Goal: Task Accomplishment & Management: Use online tool/utility

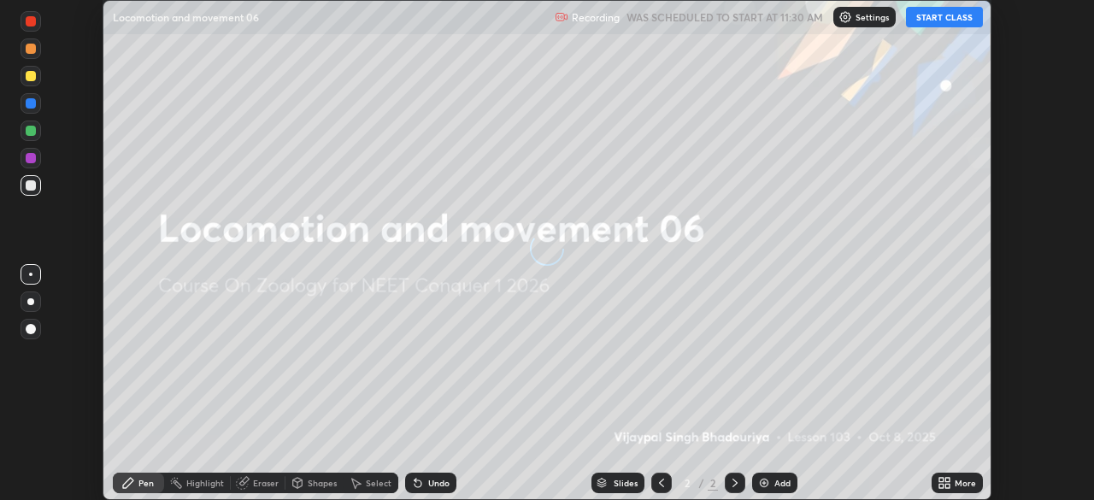
scroll to position [500, 1094]
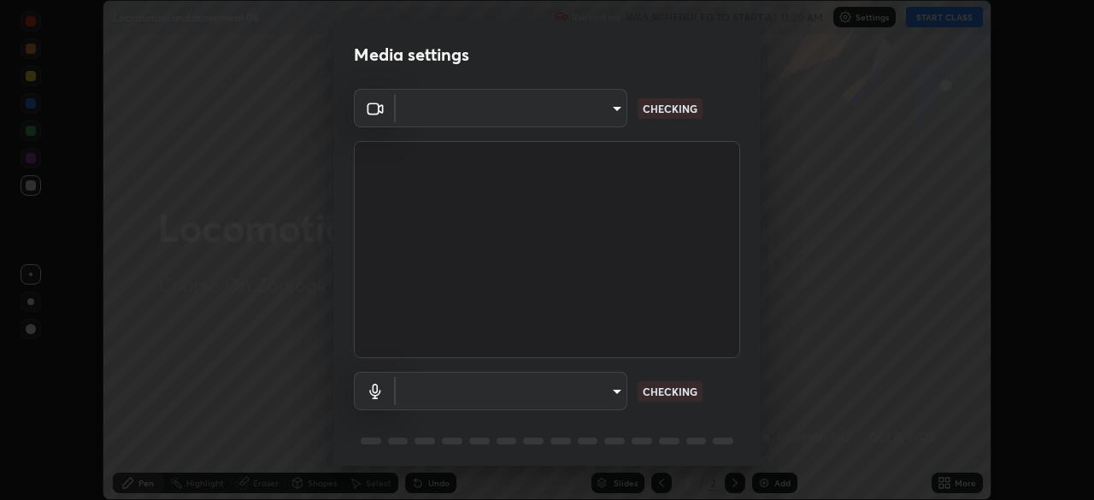
type input "f5867d0b8555505bdfc0634249509002703cce013fca216d78b14b94e2ec79da"
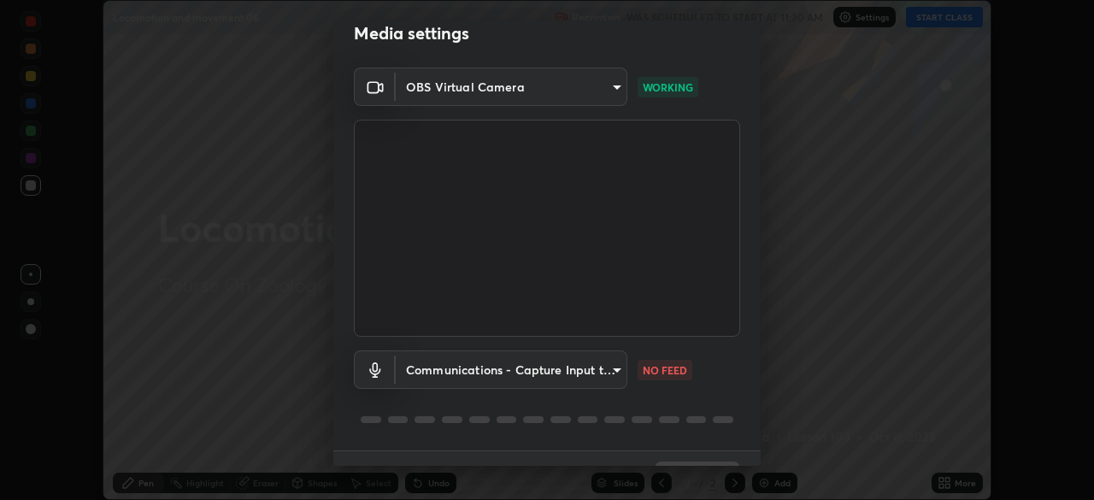
scroll to position [61, 0]
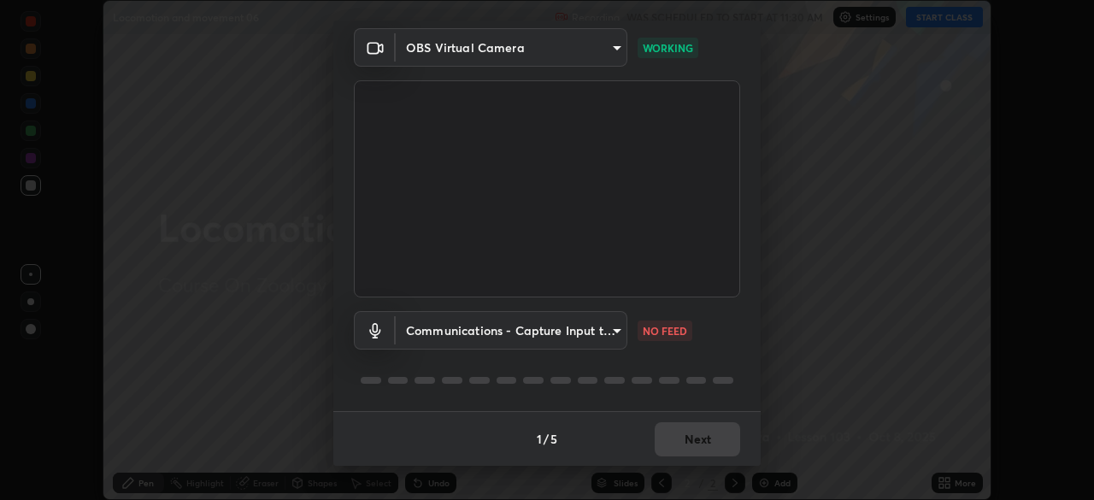
click at [761, 443] on div "Media settings OBS Virtual Camera f5867d0b8555505bdfc0634249509002703cce013fca2…" at bounding box center [547, 250] width 1094 height 500
click at [613, 330] on body "Erase all Locomotion and movement 06 Recording WAS SCHEDULED TO START AT 11:30 …" at bounding box center [547, 250] width 1094 height 500
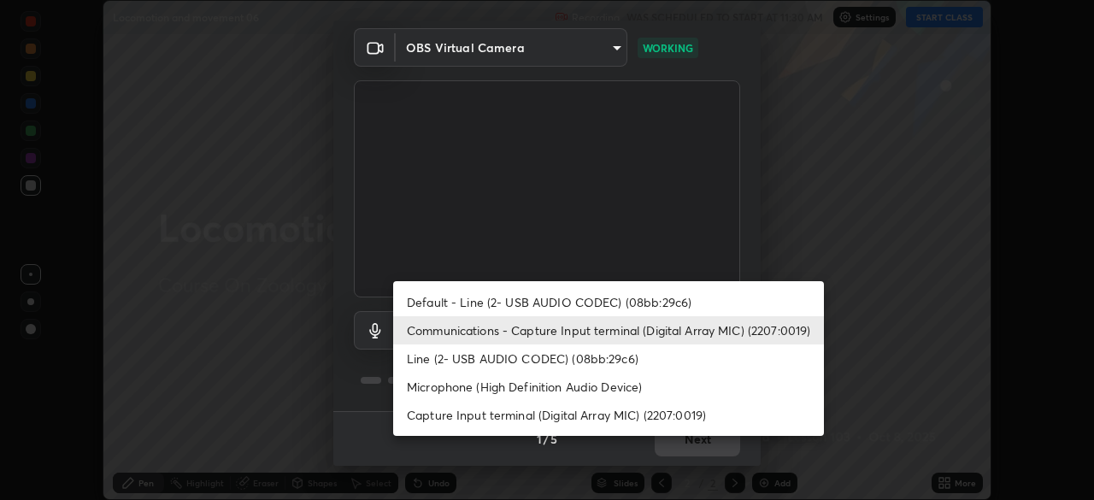
click at [515, 420] on li "Capture Input terminal (Digital Array MIC) (2207:0019)" at bounding box center [608, 415] width 431 height 28
type input "a84842449b0886f035b4912de99ee8477dbd7fe4dc77a8cc5a25c8805b4a0518"
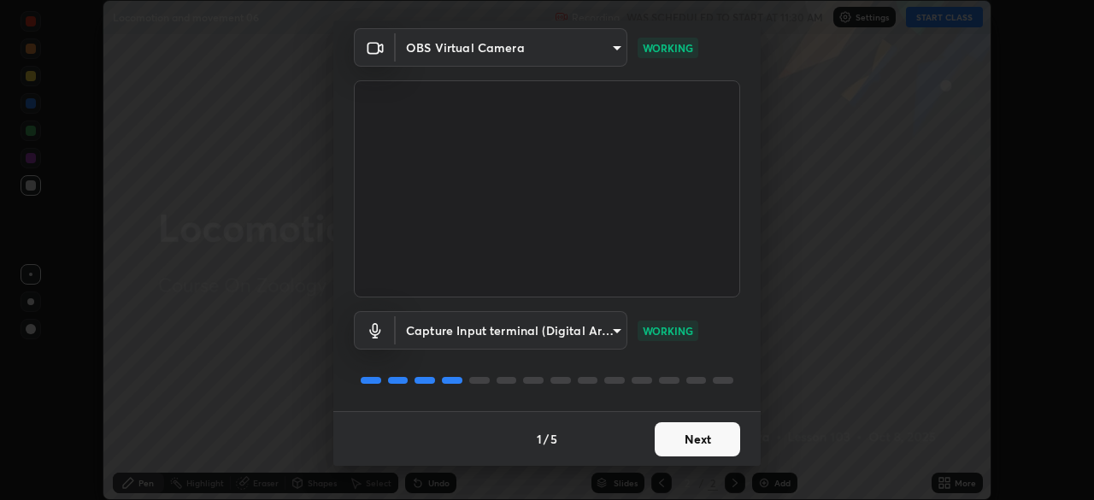
click at [685, 444] on button "Next" at bounding box center [696, 439] width 85 height 34
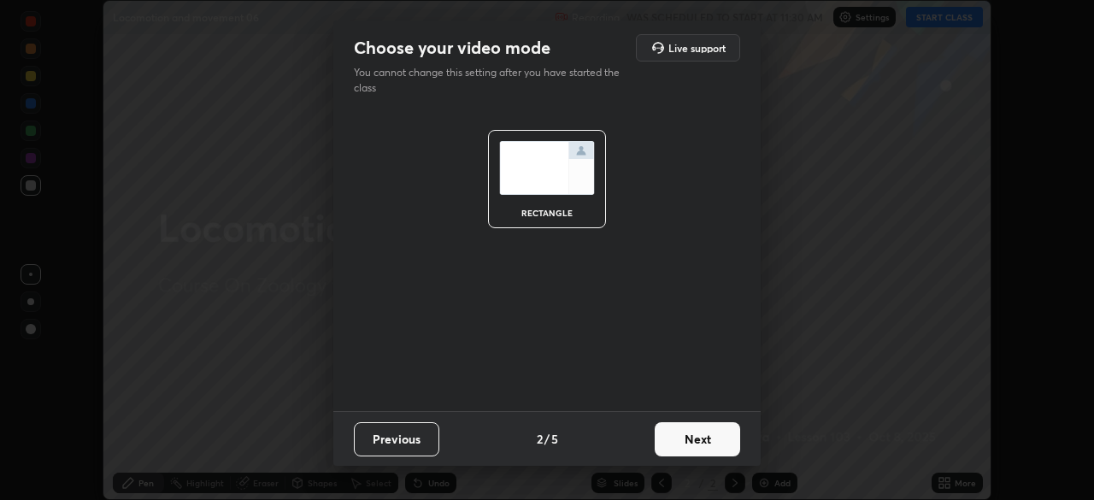
scroll to position [0, 0]
click at [708, 444] on button "Next" at bounding box center [696, 439] width 85 height 34
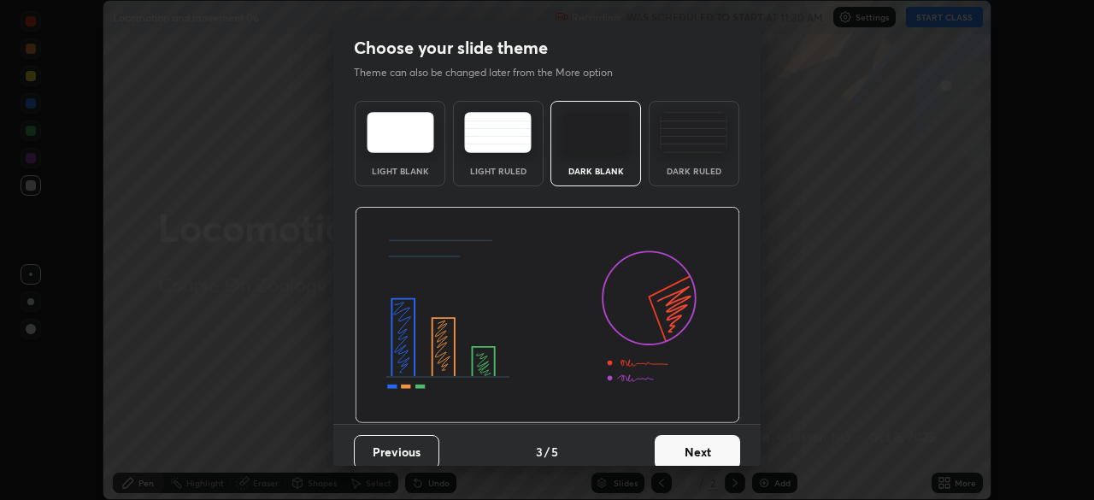
click at [722, 453] on button "Next" at bounding box center [696, 452] width 85 height 34
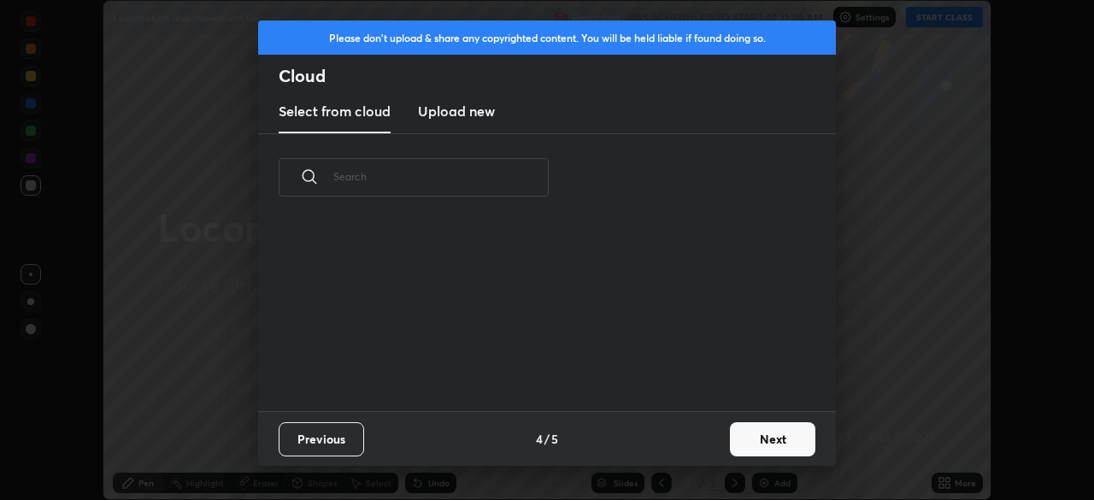
click at [765, 446] on button "Next" at bounding box center [772, 439] width 85 height 34
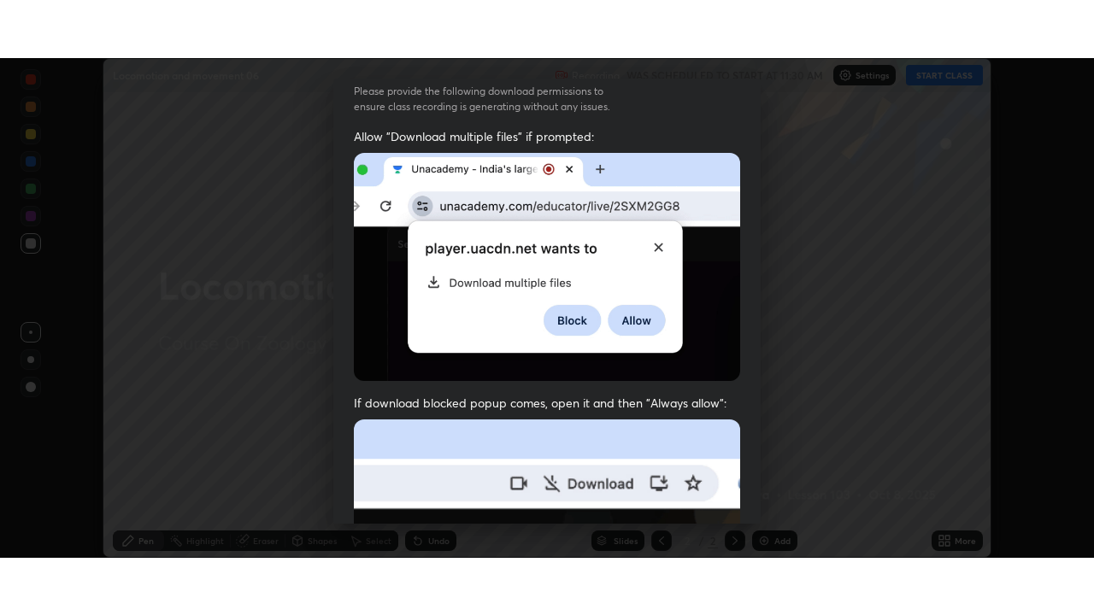
scroll to position [409, 0]
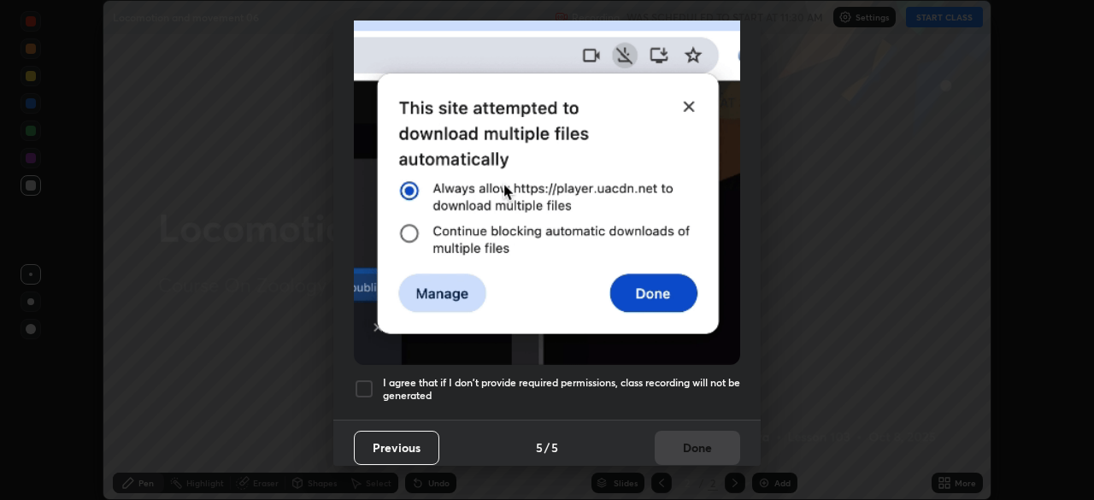
click at [365, 385] on div at bounding box center [364, 388] width 21 height 21
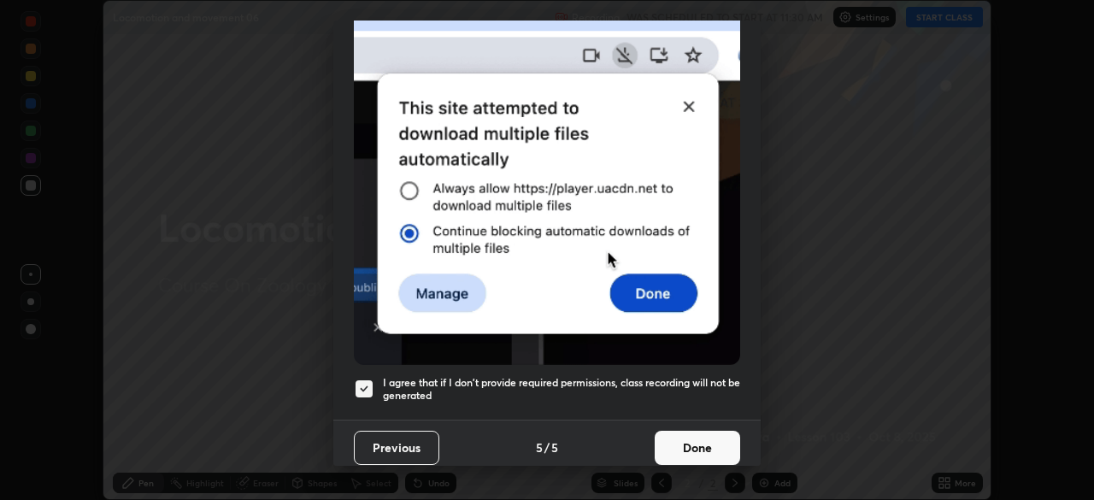
click at [681, 441] on button "Done" at bounding box center [696, 448] width 85 height 34
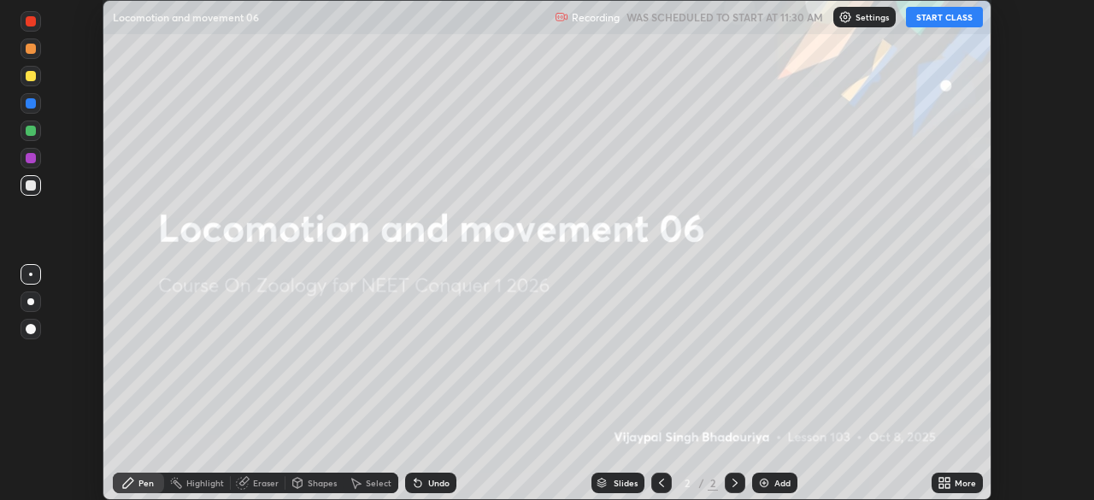
click at [929, 23] on button "START CLASS" at bounding box center [944, 17] width 77 height 21
click at [942, 480] on icon at bounding box center [941, 480] width 4 height 4
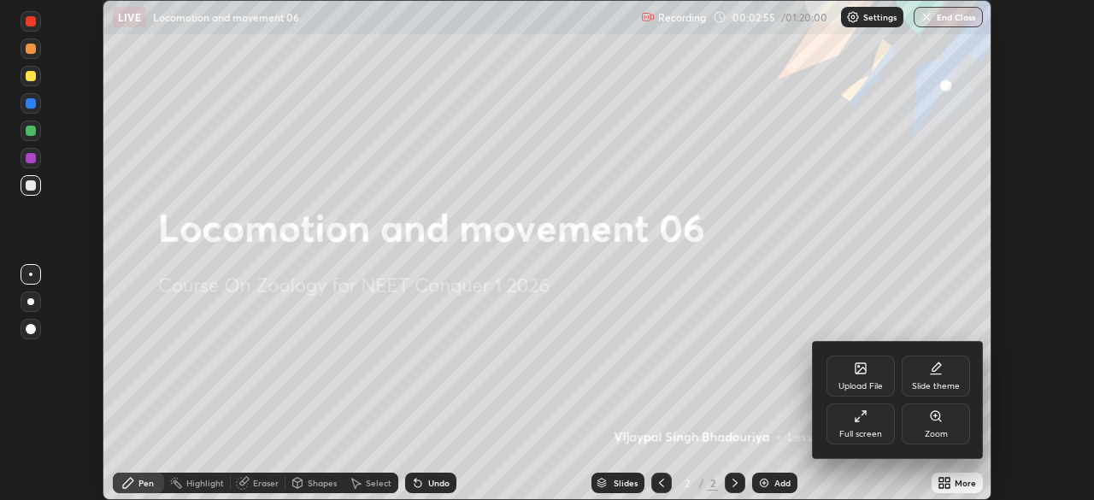
click at [848, 413] on div "Full screen" at bounding box center [860, 423] width 68 height 41
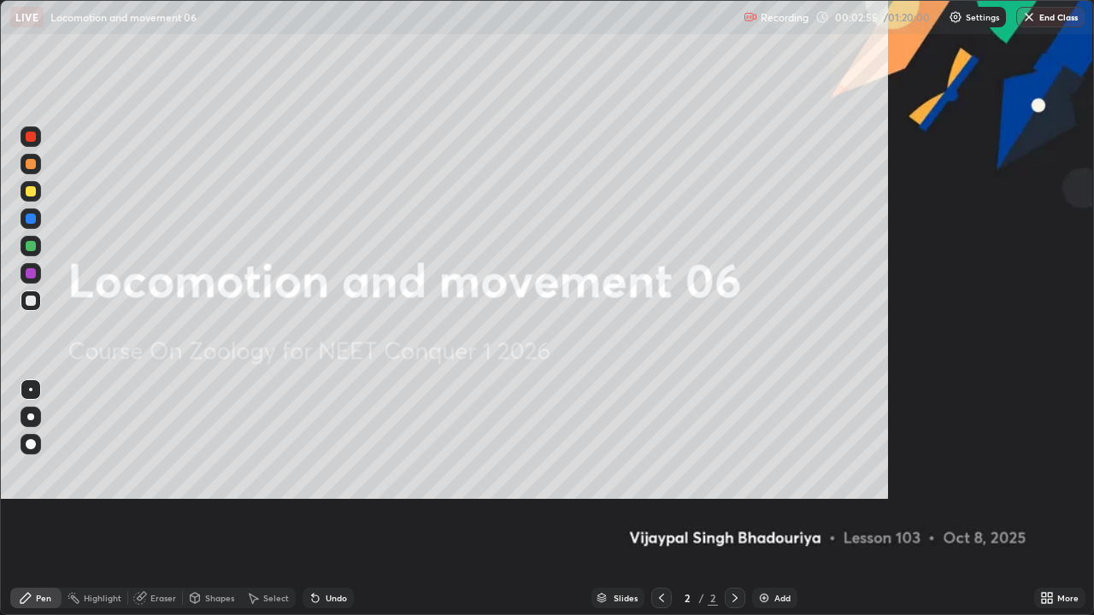
scroll to position [615, 1094]
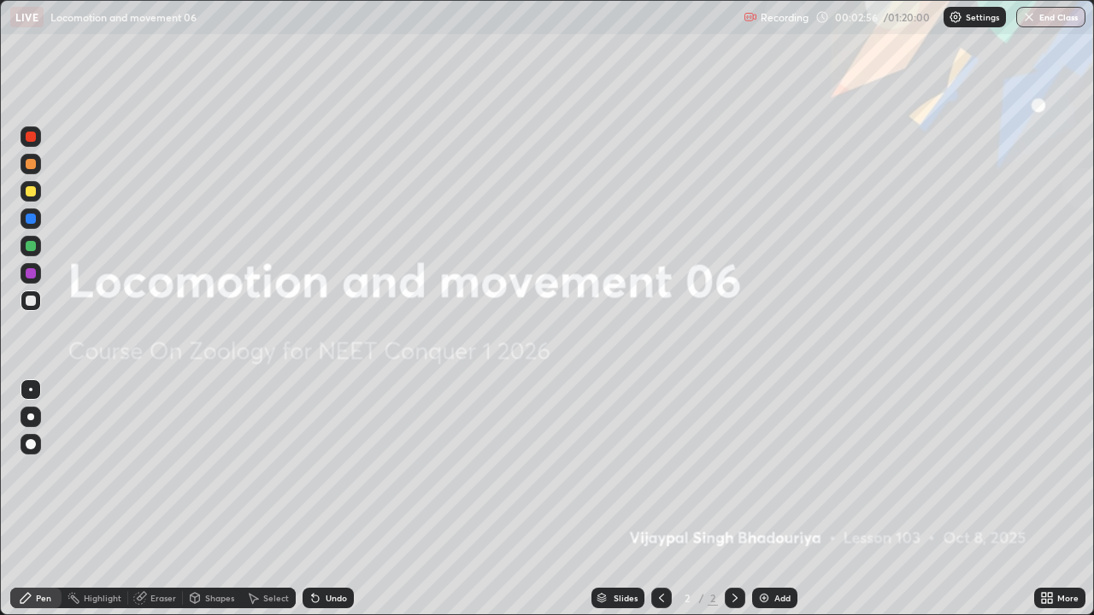
click at [757, 499] on img at bounding box center [764, 598] width 14 height 14
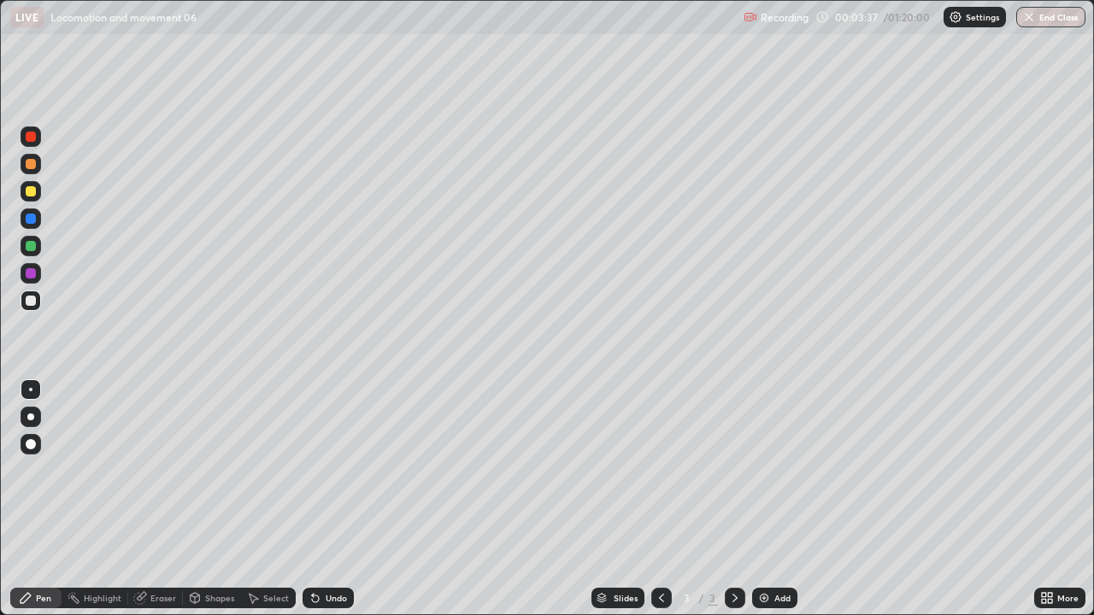
click at [1043, 499] on icon at bounding box center [1043, 595] width 4 height 4
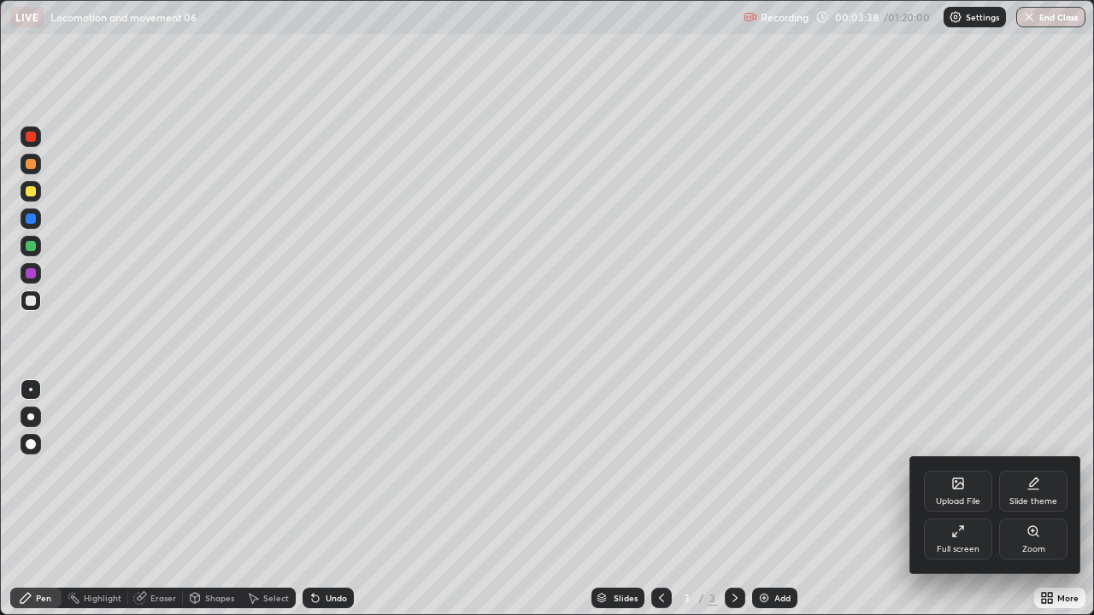
click at [956, 497] on div "Upload File" at bounding box center [957, 501] width 44 height 9
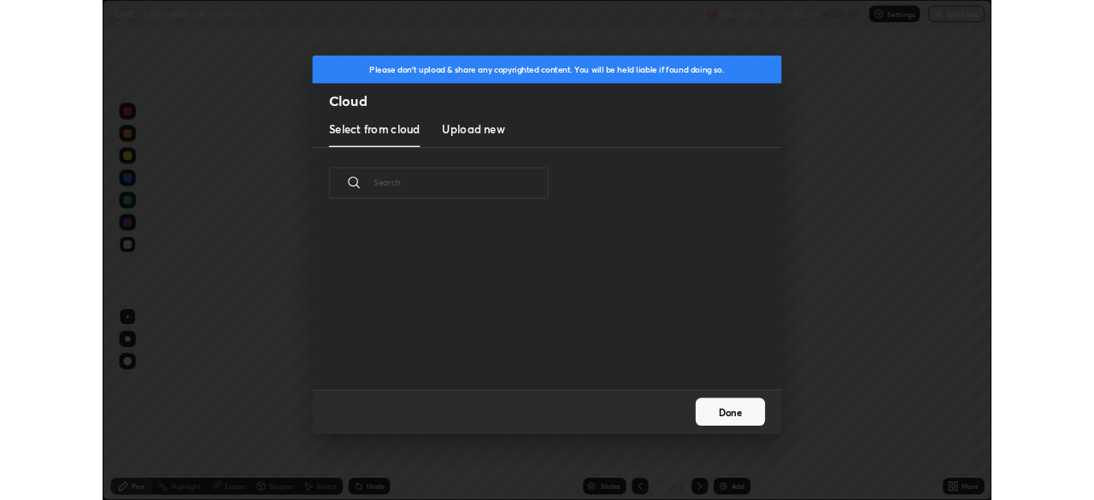
scroll to position [210, 548]
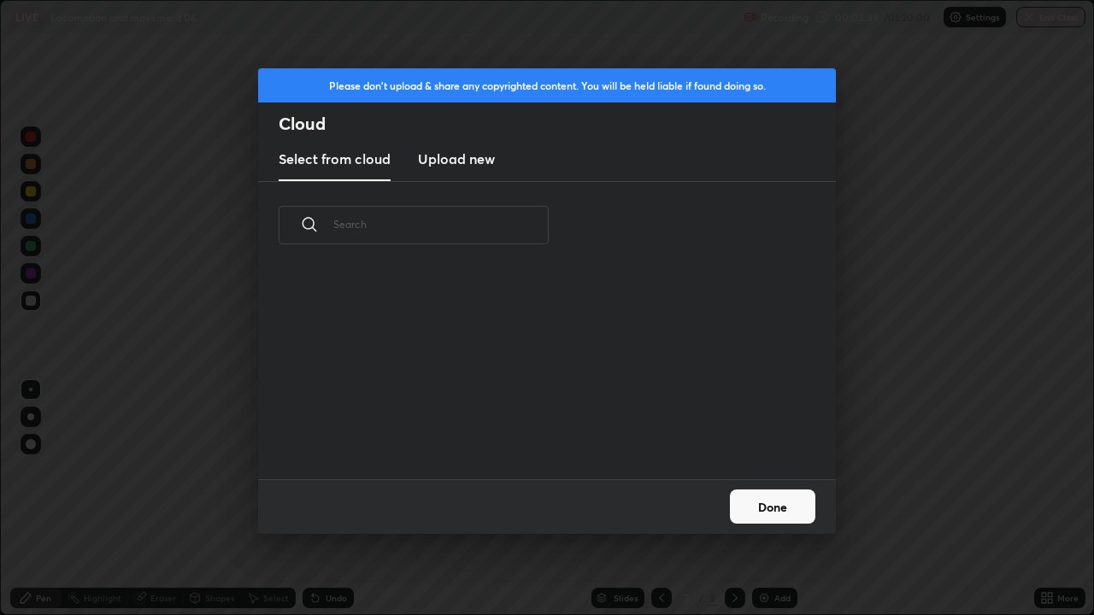
click at [472, 158] on h3 "Upload new" at bounding box center [456, 159] width 77 height 21
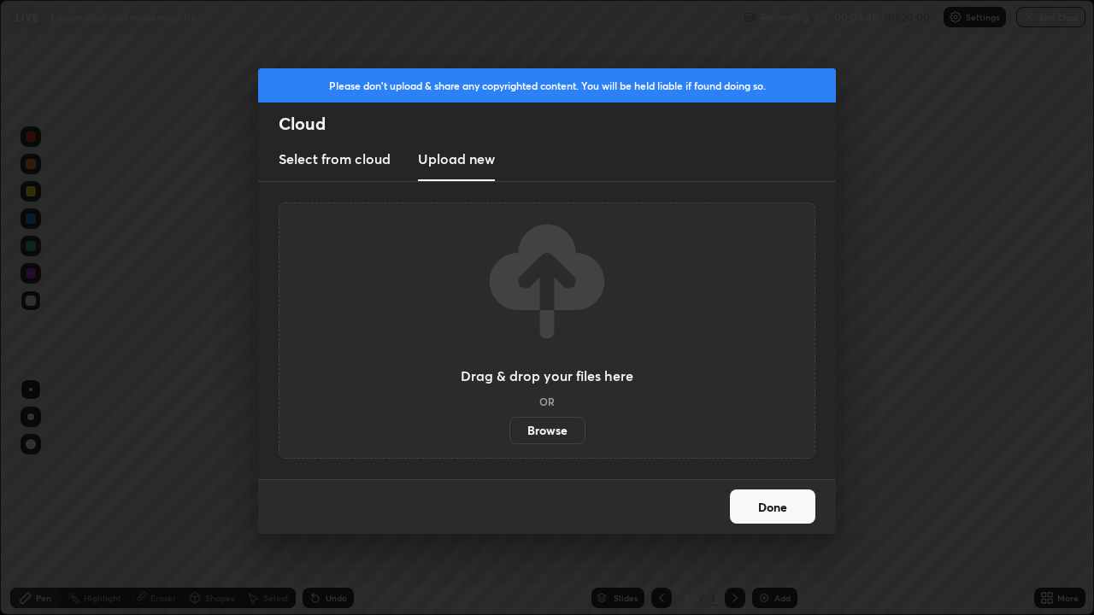
click at [549, 435] on label "Browse" at bounding box center [547, 430] width 76 height 27
click at [509, 435] on input "Browse" at bounding box center [509, 430] width 0 height 27
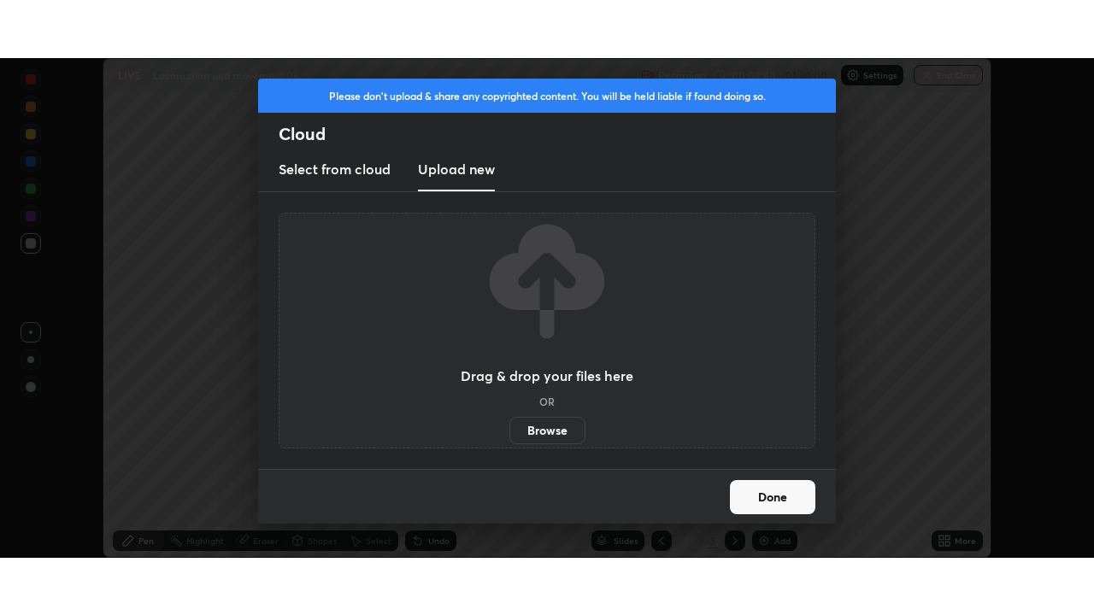
scroll to position [84933, 84340]
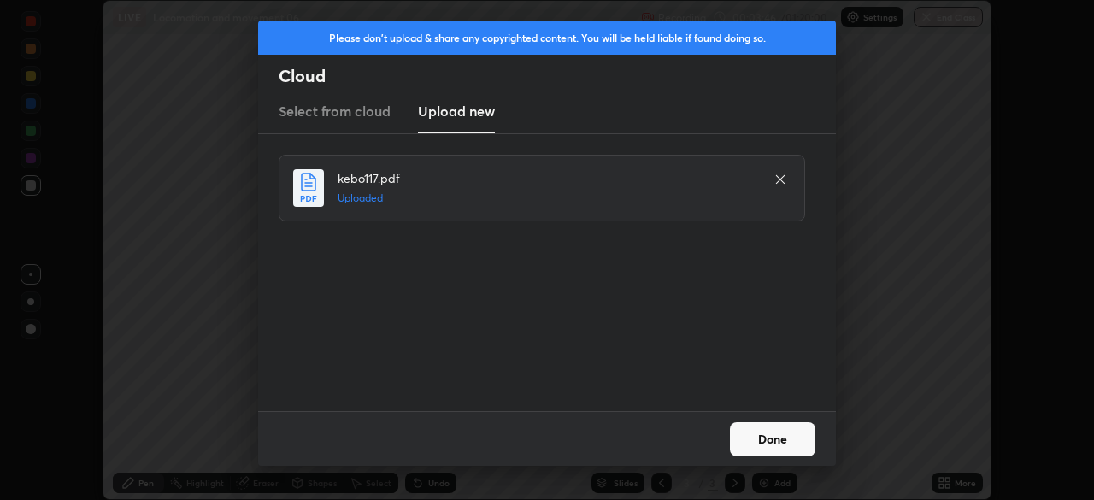
click at [748, 437] on button "Done" at bounding box center [772, 439] width 85 height 34
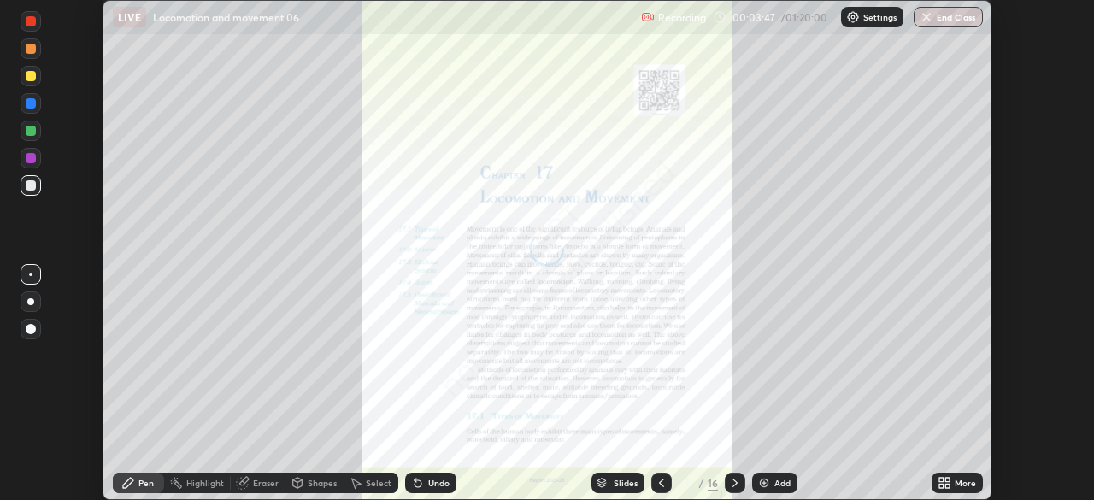
click at [941, 479] on icon at bounding box center [941, 480] width 4 height 4
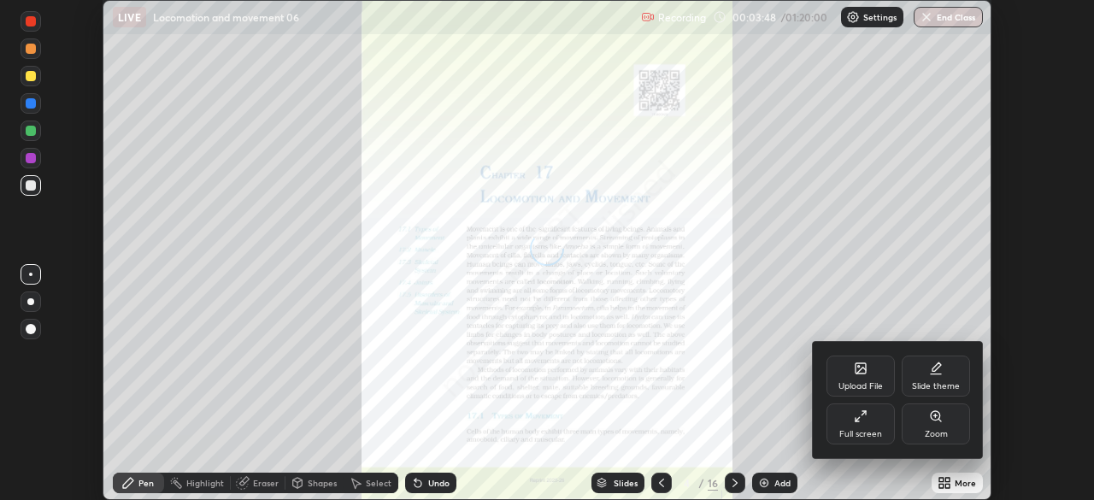
click at [853, 425] on div "Full screen" at bounding box center [860, 423] width 68 height 41
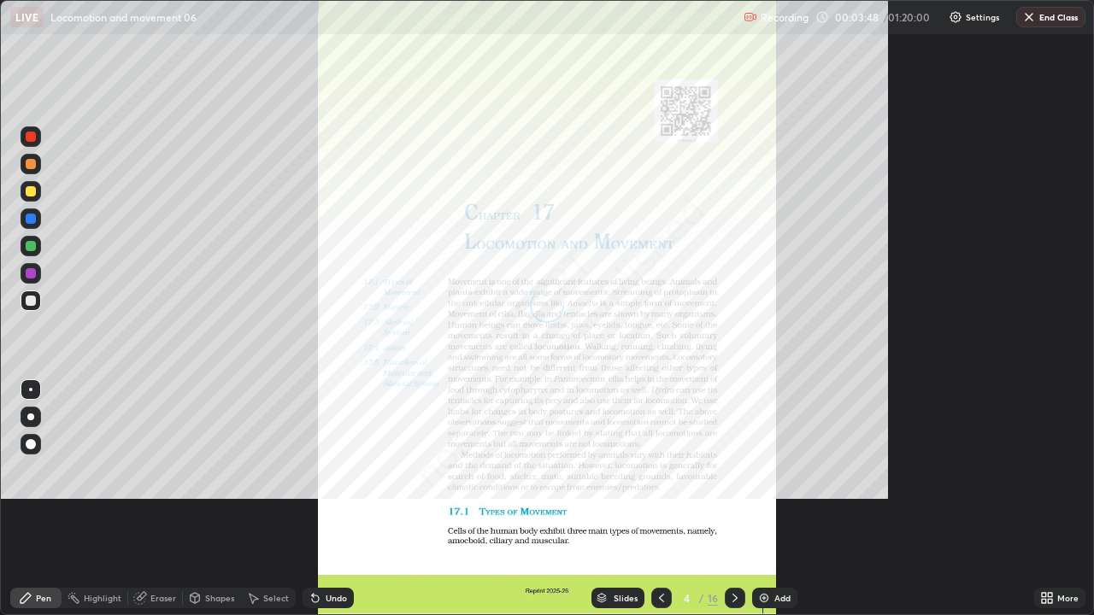
scroll to position [615, 1094]
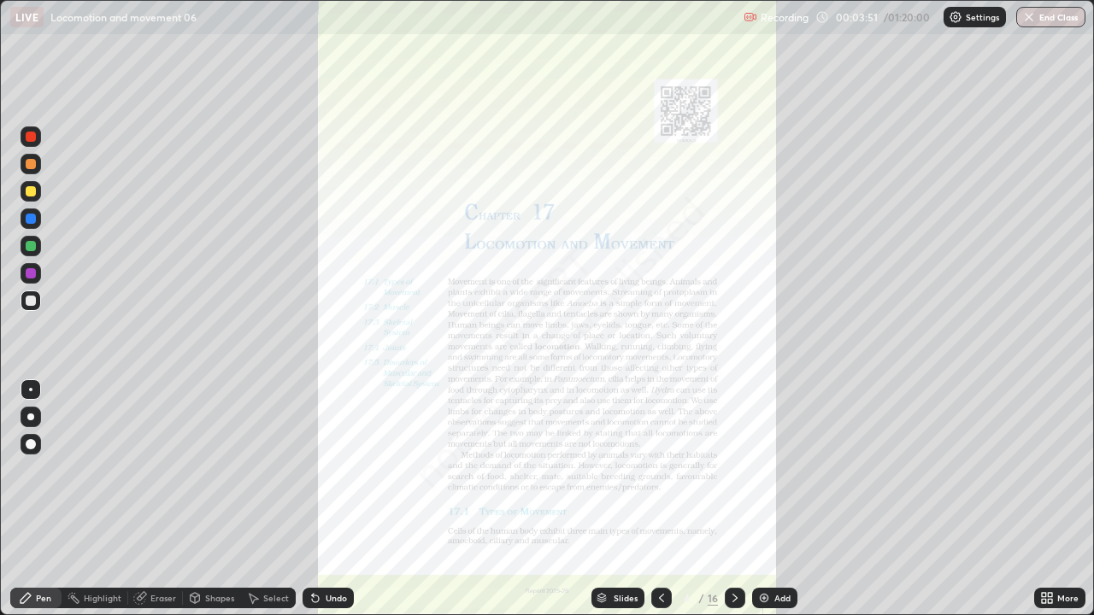
click at [701, 499] on div "/" at bounding box center [701, 598] width 5 height 10
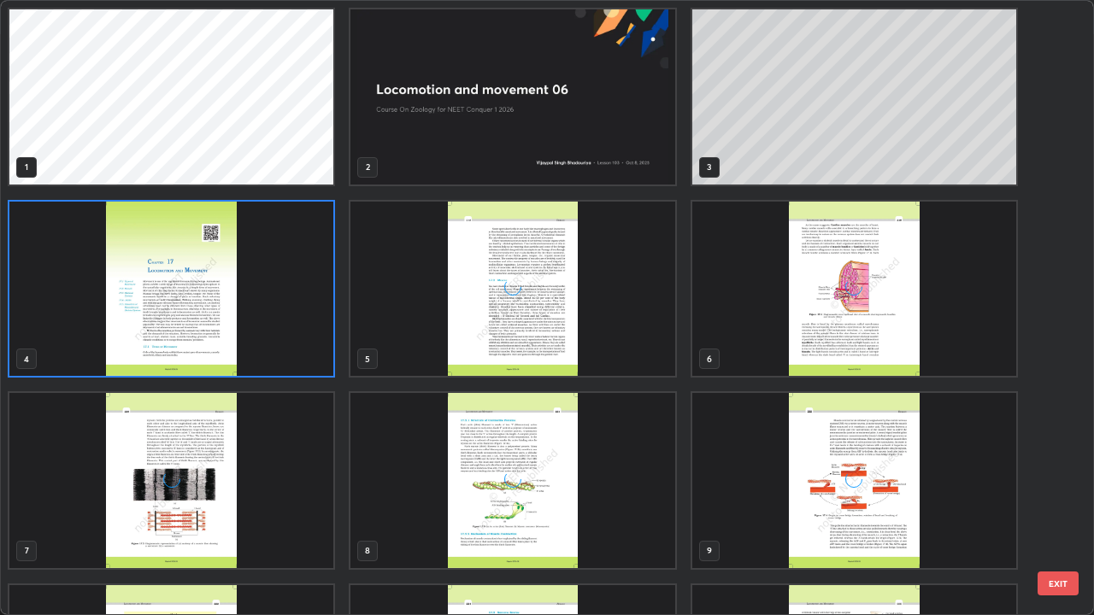
scroll to position [230, 0]
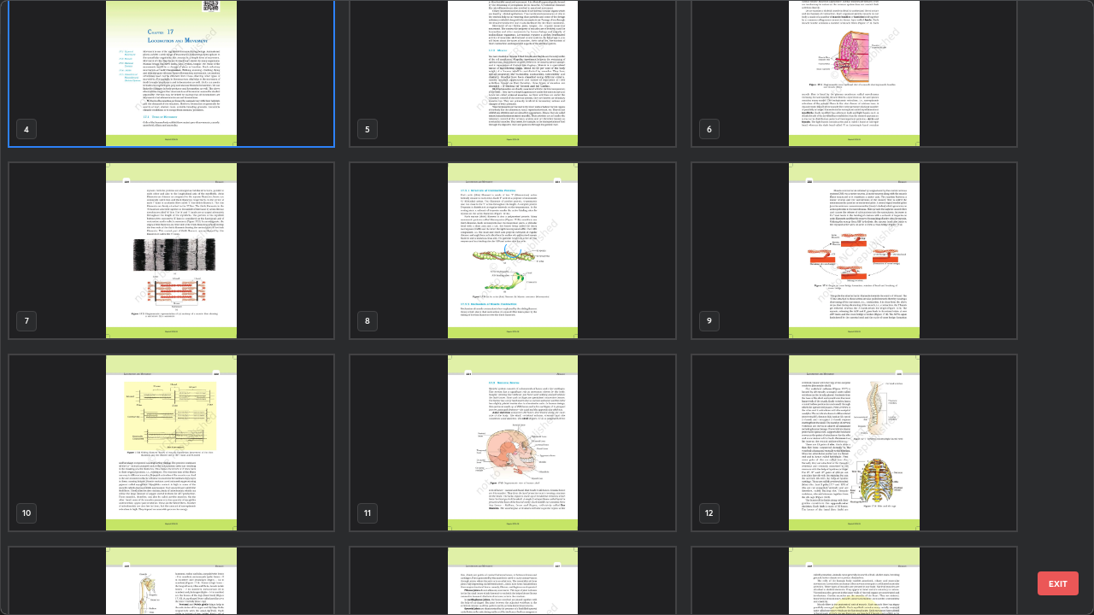
click at [201, 430] on img "grid" at bounding box center [171, 442] width 324 height 175
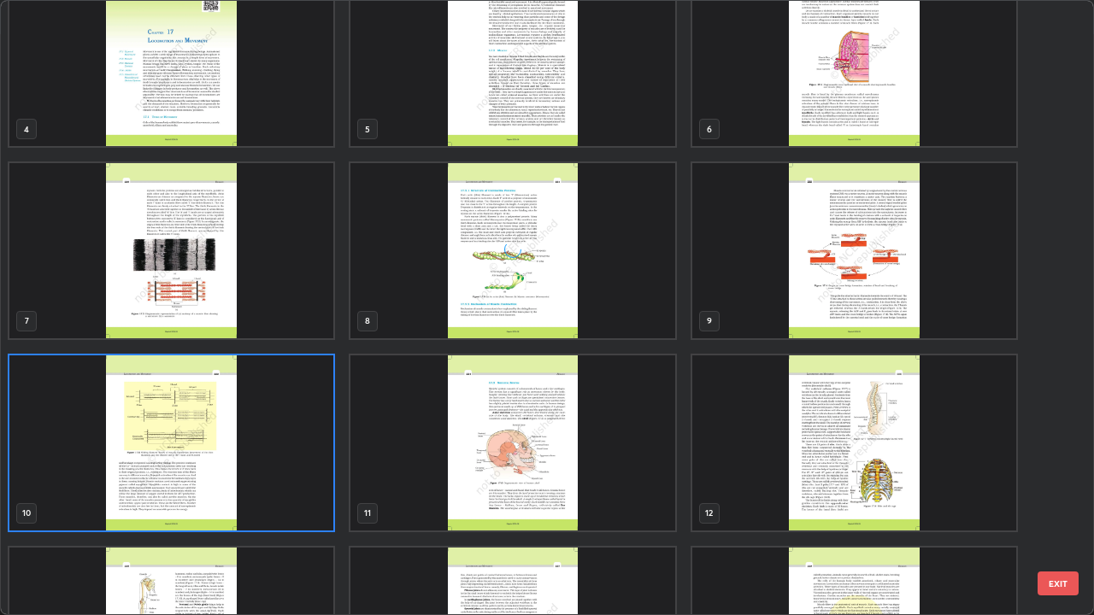
click at [205, 432] on img "grid" at bounding box center [171, 442] width 324 height 175
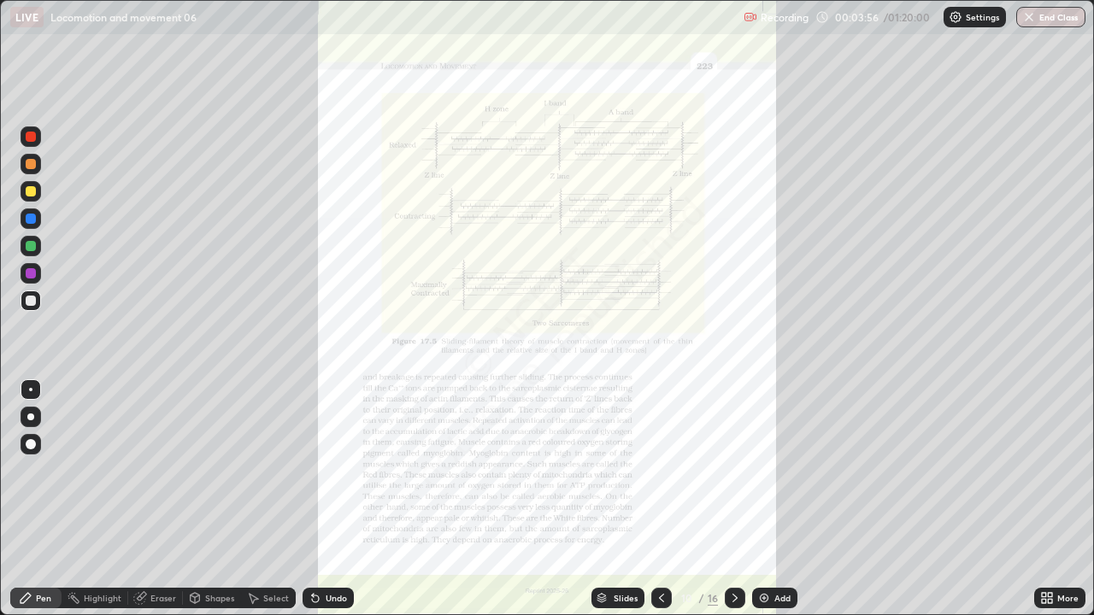
click at [1041, 499] on icon at bounding box center [1043, 601] width 4 height 4
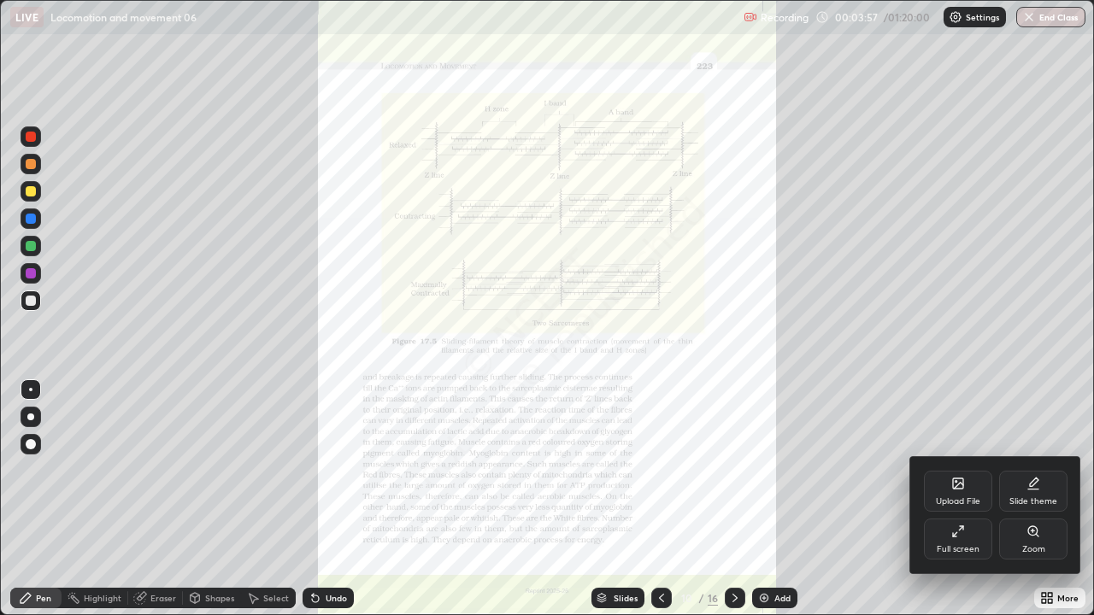
click at [1027, 499] on div "Zoom" at bounding box center [1033, 539] width 68 height 41
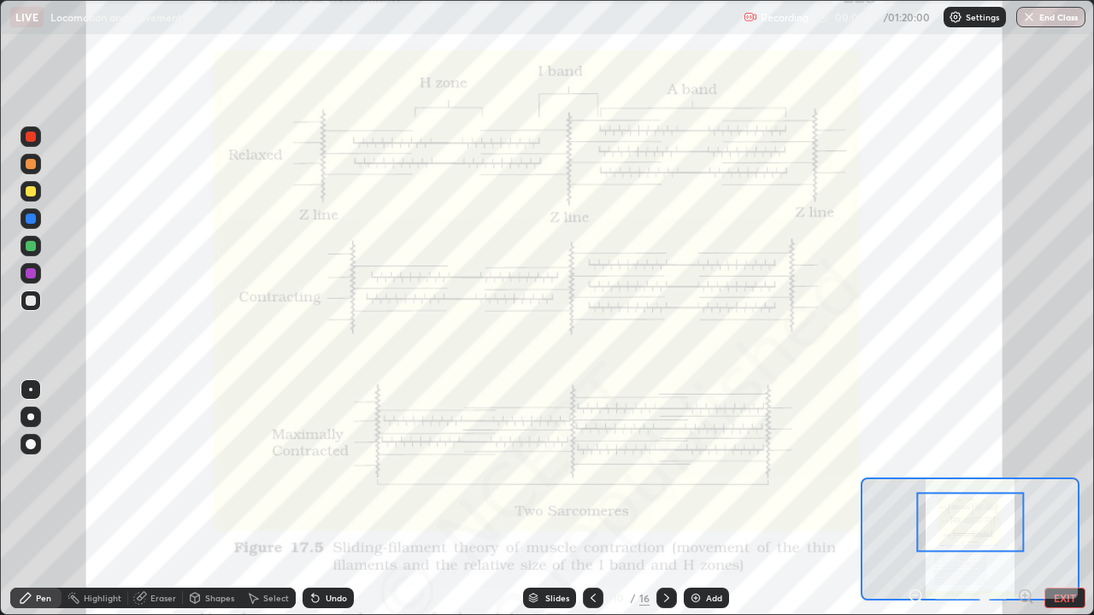
click at [547, 499] on div "Slides" at bounding box center [557, 598] width 24 height 9
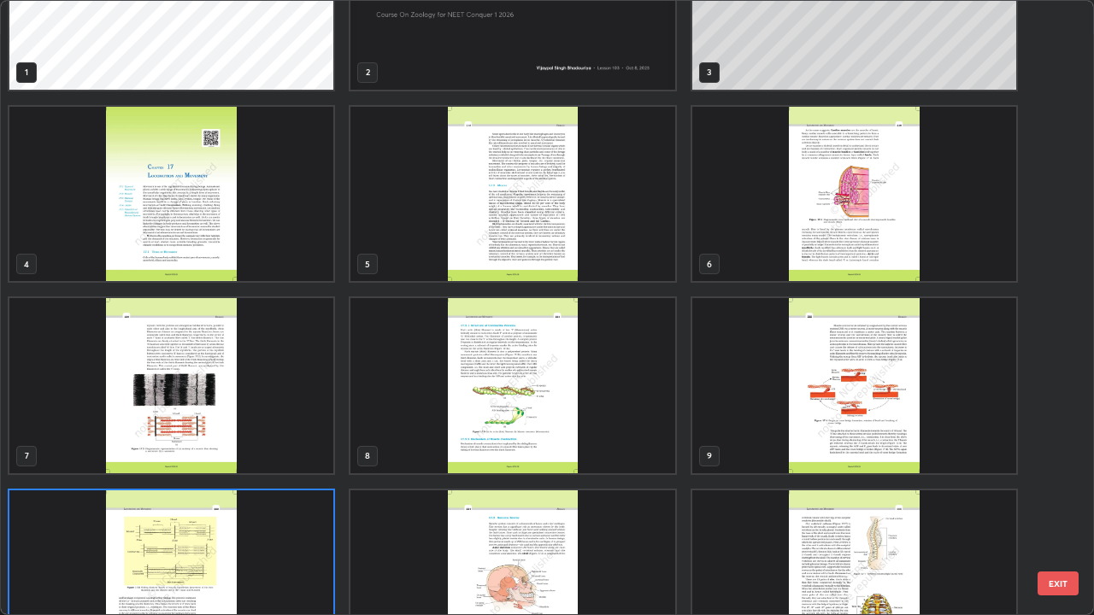
scroll to position [0, 0]
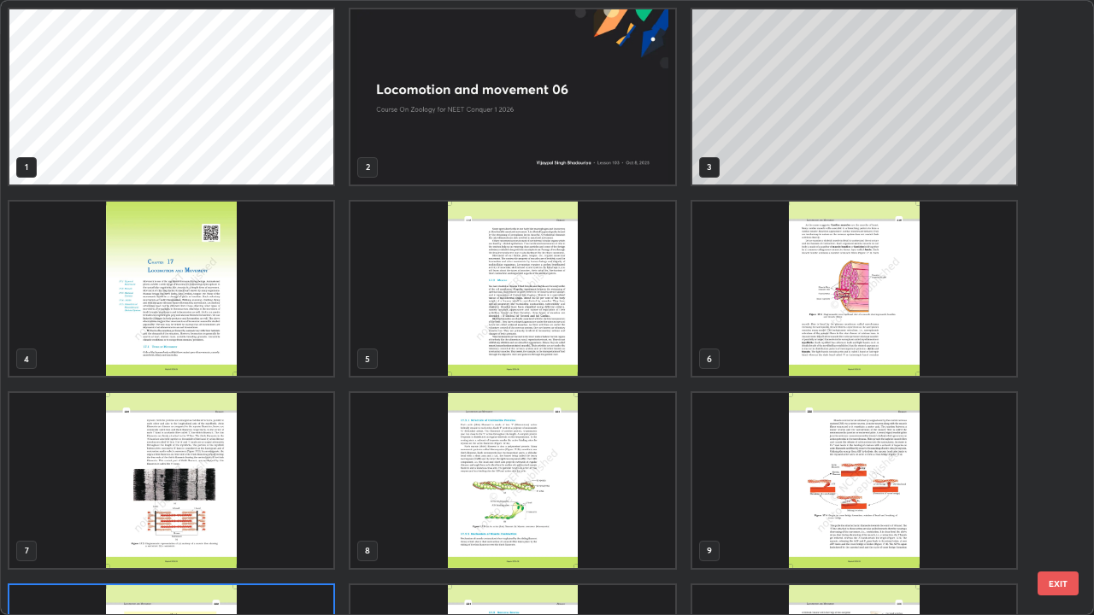
click at [558, 139] on img "grid" at bounding box center [512, 96] width 324 height 175
click at [564, 137] on img "grid" at bounding box center [512, 96] width 324 height 175
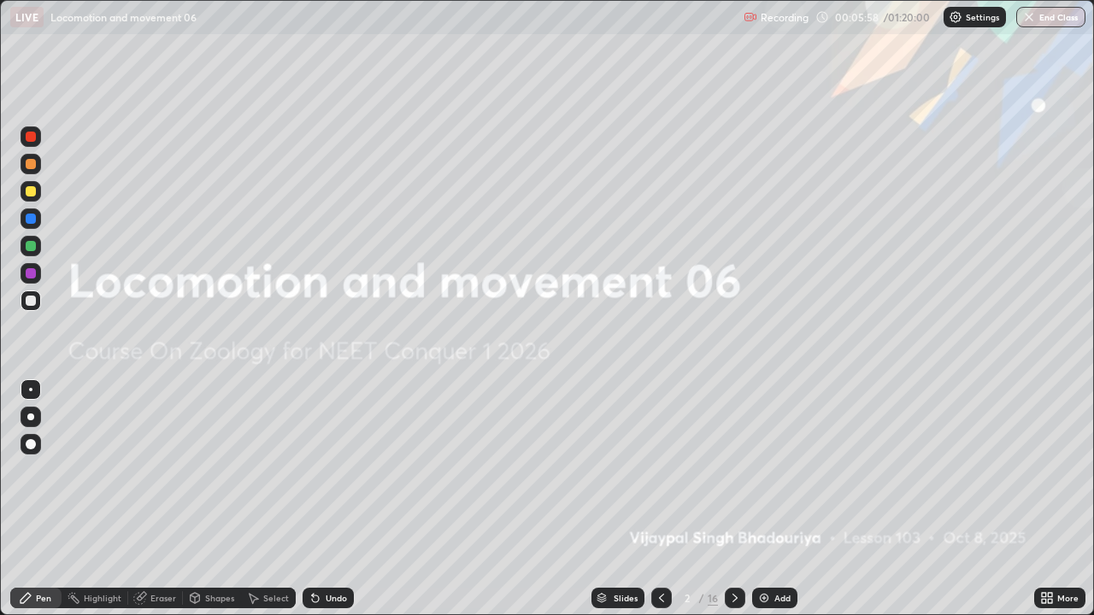
click at [774, 499] on div "Add" at bounding box center [782, 598] width 16 height 9
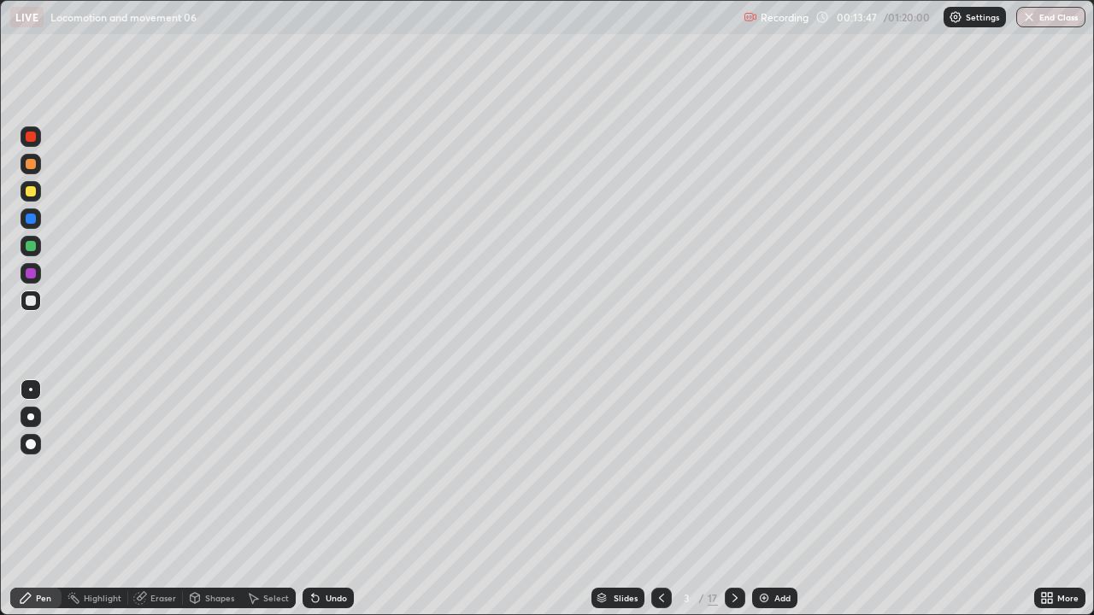
click at [326, 499] on div "Undo" at bounding box center [336, 598] width 21 height 9
click at [312, 499] on icon at bounding box center [313, 595] width 2 height 2
click at [762, 499] on img at bounding box center [764, 598] width 14 height 14
click at [160, 499] on div "Eraser" at bounding box center [163, 598] width 26 height 9
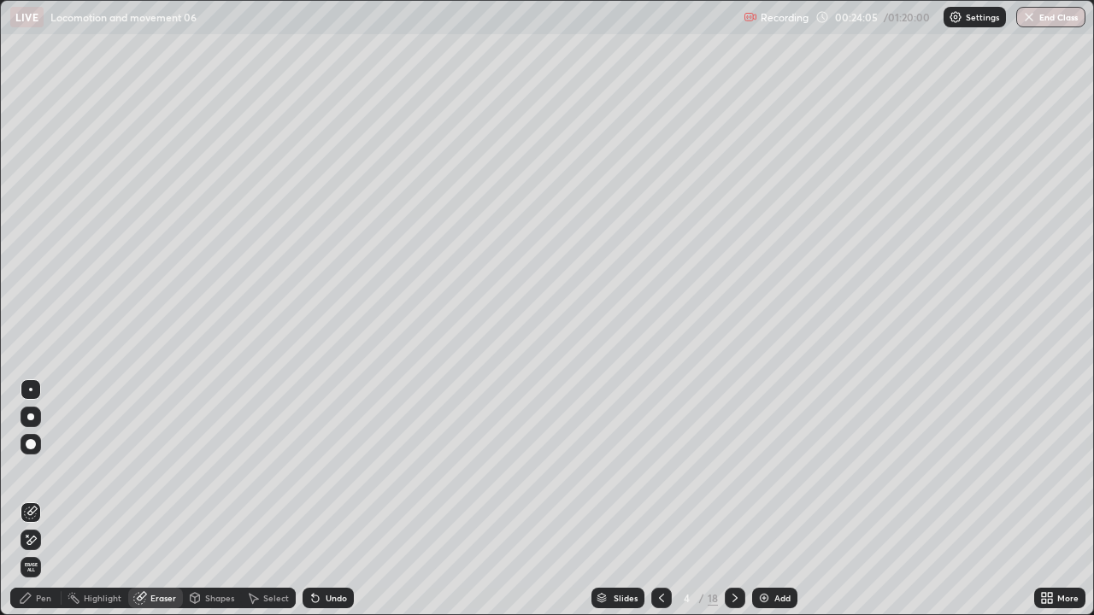
click at [31, 499] on icon at bounding box center [26, 598] width 14 height 14
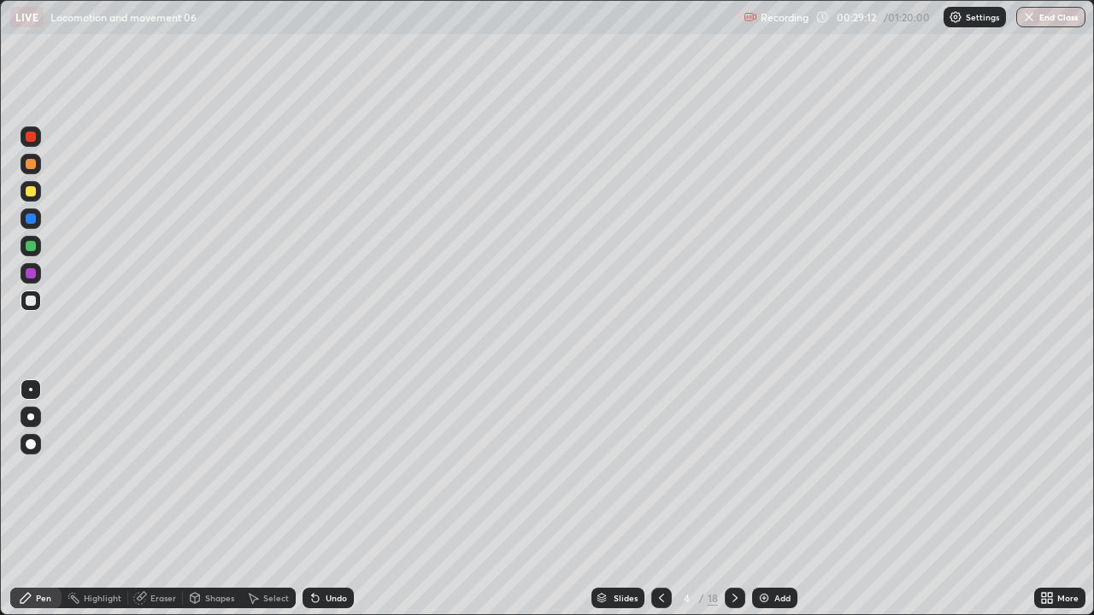
click at [327, 499] on div "Undo" at bounding box center [336, 598] width 21 height 9
click at [766, 499] on img at bounding box center [764, 598] width 14 height 14
click at [213, 499] on div "Shapes" at bounding box center [219, 598] width 29 height 9
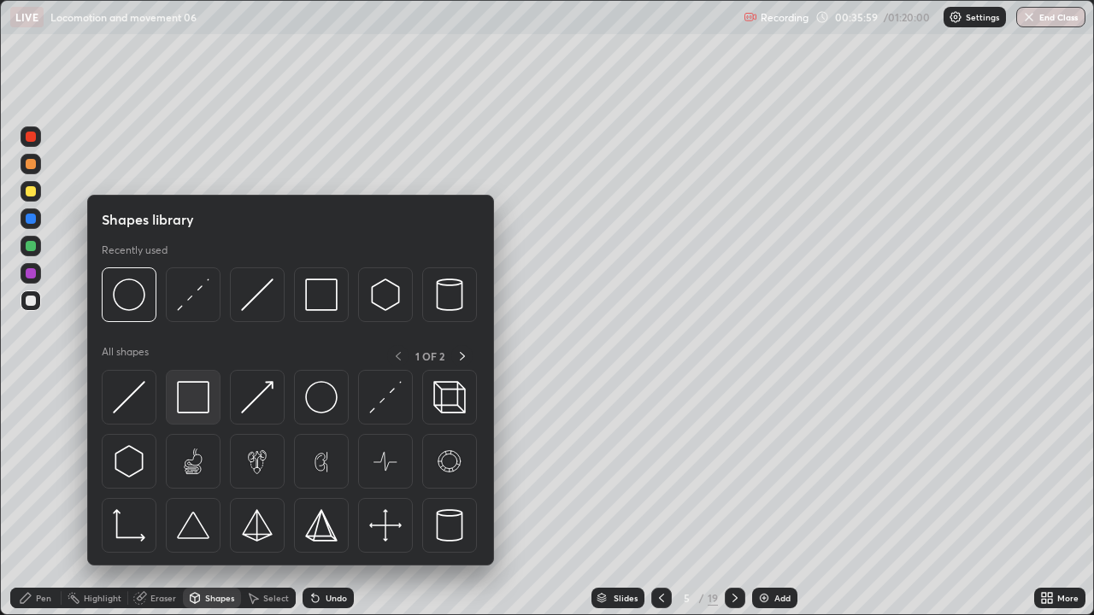
click at [195, 401] on img at bounding box center [193, 397] width 32 height 32
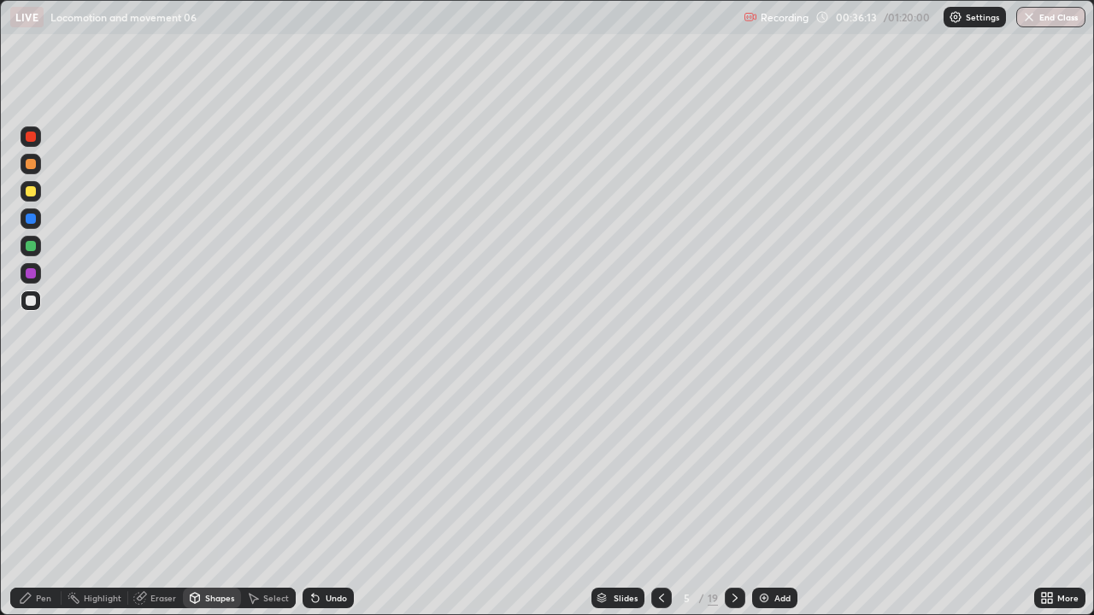
click at [31, 248] on div at bounding box center [31, 246] width 10 height 10
click at [44, 499] on div "Pen" at bounding box center [43, 598] width 15 height 9
click at [331, 499] on div "Undo" at bounding box center [327, 598] width 51 height 21
click at [330, 499] on div "Undo" at bounding box center [327, 598] width 51 height 21
click at [37, 192] on div at bounding box center [31, 191] width 21 height 21
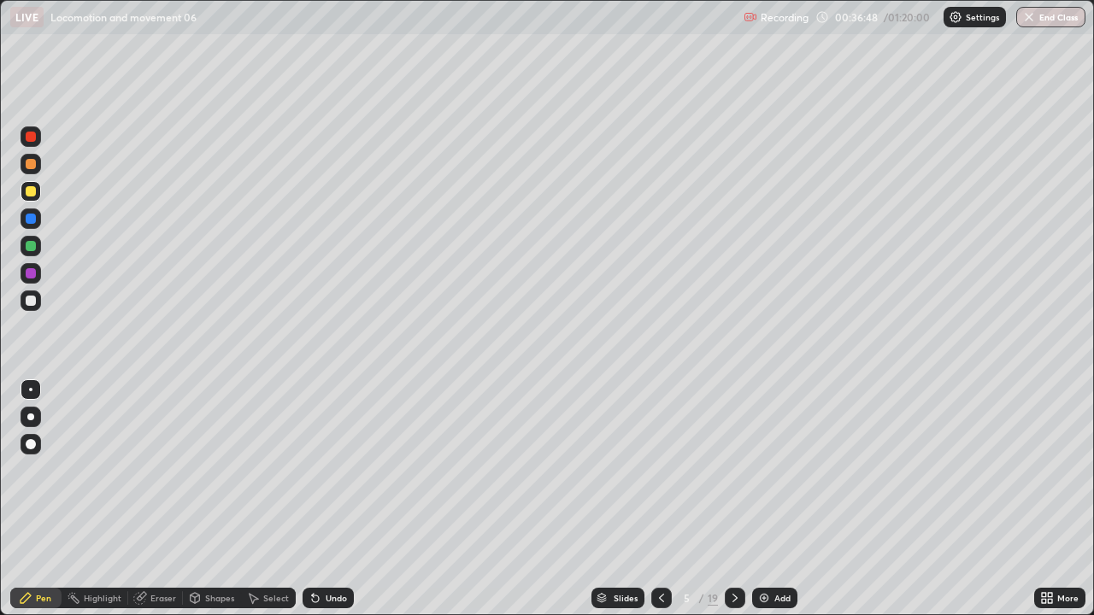
click at [32, 273] on div at bounding box center [31, 273] width 10 height 10
click at [32, 302] on div at bounding box center [31, 301] width 10 height 10
click at [32, 273] on div at bounding box center [31, 273] width 10 height 10
click at [32, 300] on div at bounding box center [31, 301] width 10 height 10
click at [334, 499] on div "Undo" at bounding box center [336, 598] width 21 height 9
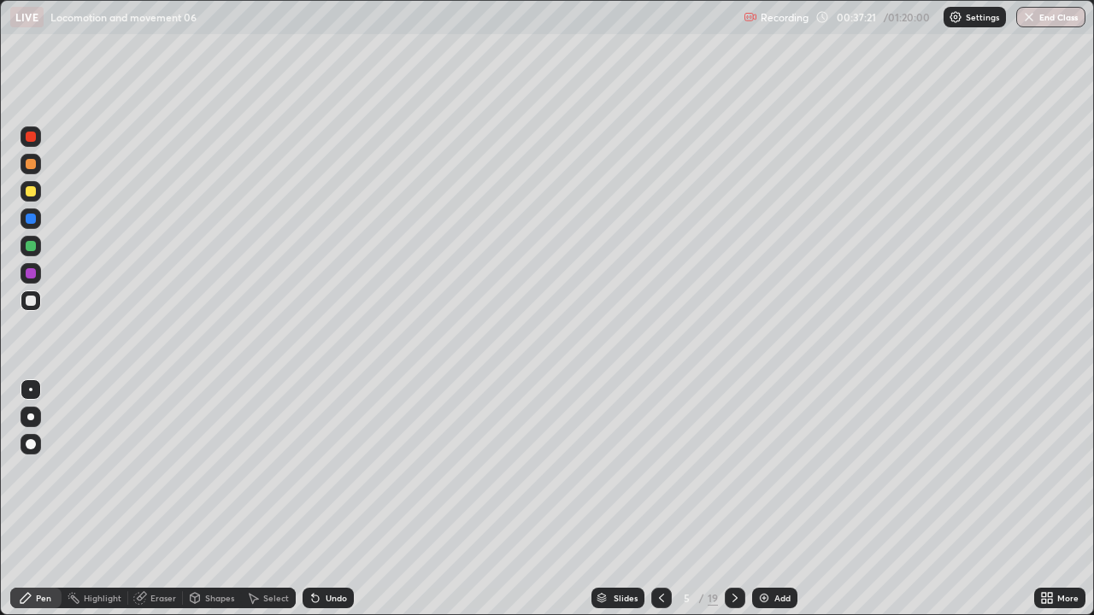
click at [328, 499] on div "Undo" at bounding box center [336, 598] width 21 height 9
click at [326, 499] on div "Undo" at bounding box center [336, 598] width 21 height 9
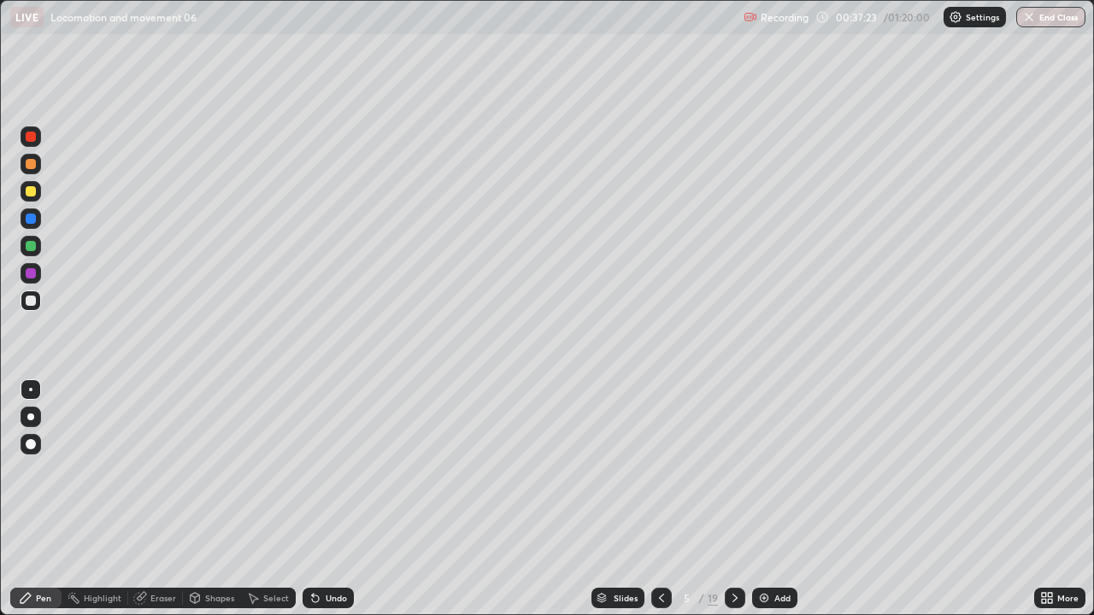
click at [326, 499] on div "Undo" at bounding box center [336, 598] width 21 height 9
click at [30, 193] on div at bounding box center [31, 191] width 10 height 10
click at [33, 300] on div at bounding box center [31, 301] width 10 height 10
click at [32, 220] on div at bounding box center [31, 219] width 10 height 10
click at [764, 499] on img at bounding box center [764, 598] width 14 height 14
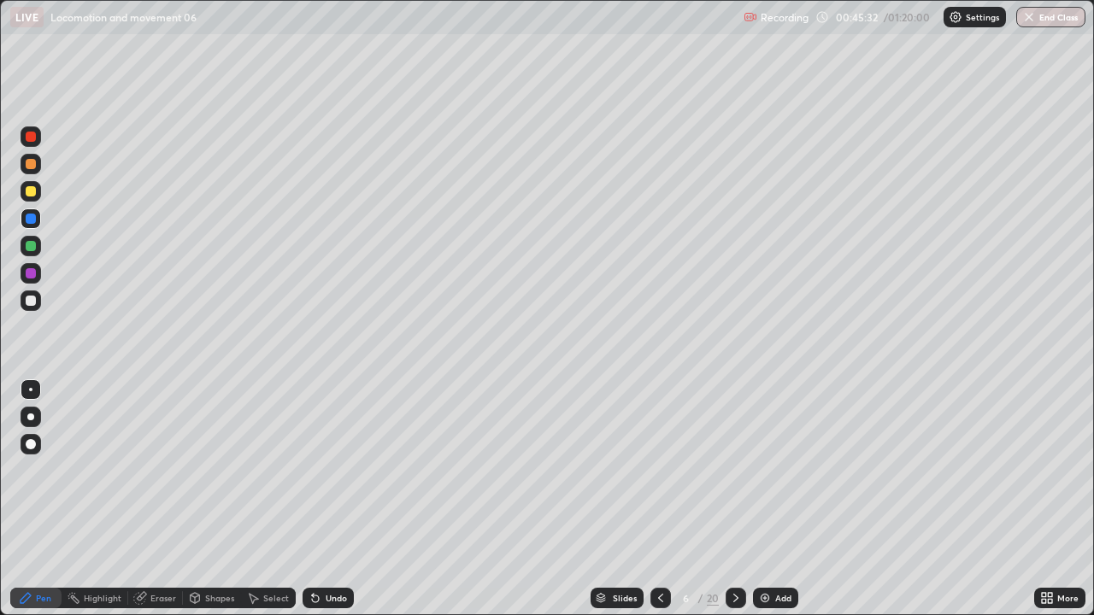
click at [154, 499] on div "Eraser" at bounding box center [163, 598] width 26 height 9
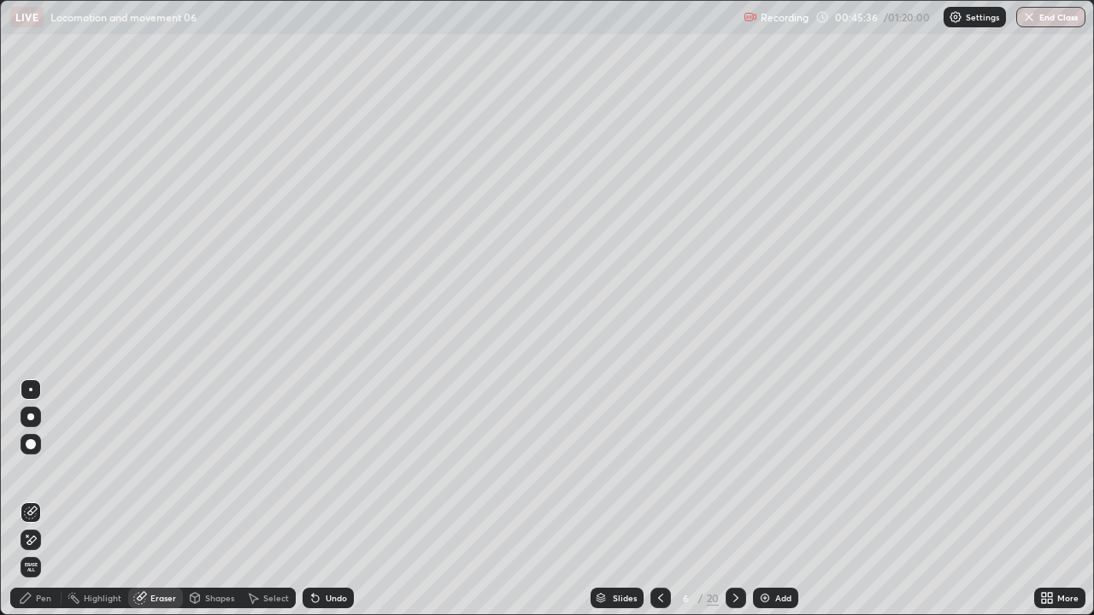
click at [31, 499] on span "Erase all" at bounding box center [30, 567] width 19 height 10
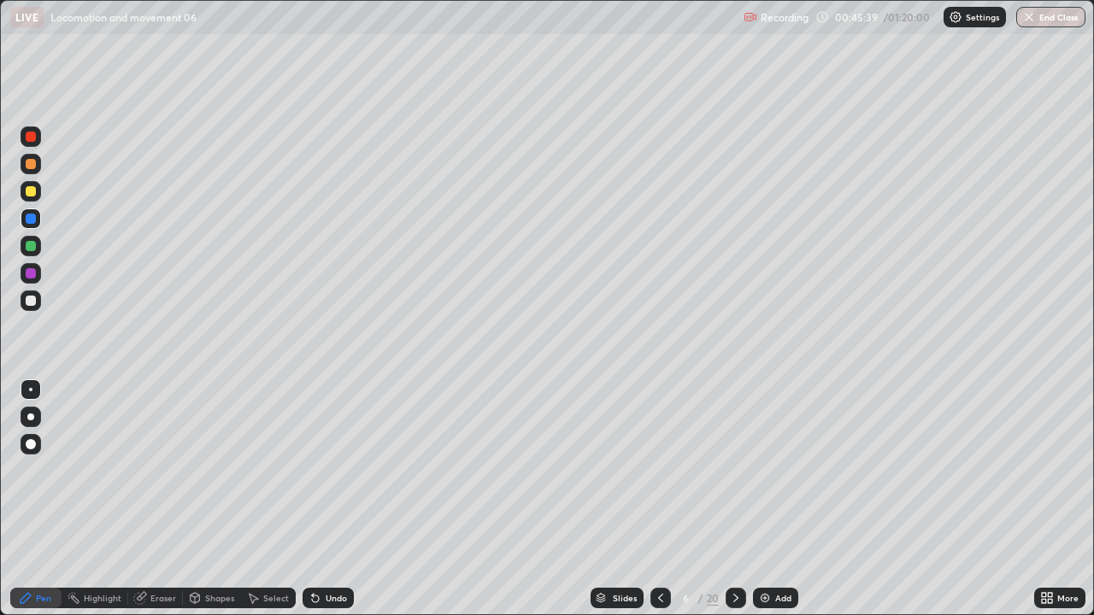
click at [32, 246] on div at bounding box center [31, 246] width 10 height 10
click at [26, 138] on div at bounding box center [31, 137] width 10 height 10
click at [36, 307] on div at bounding box center [31, 300] width 21 height 21
click at [158, 499] on div "Eraser" at bounding box center [163, 598] width 26 height 9
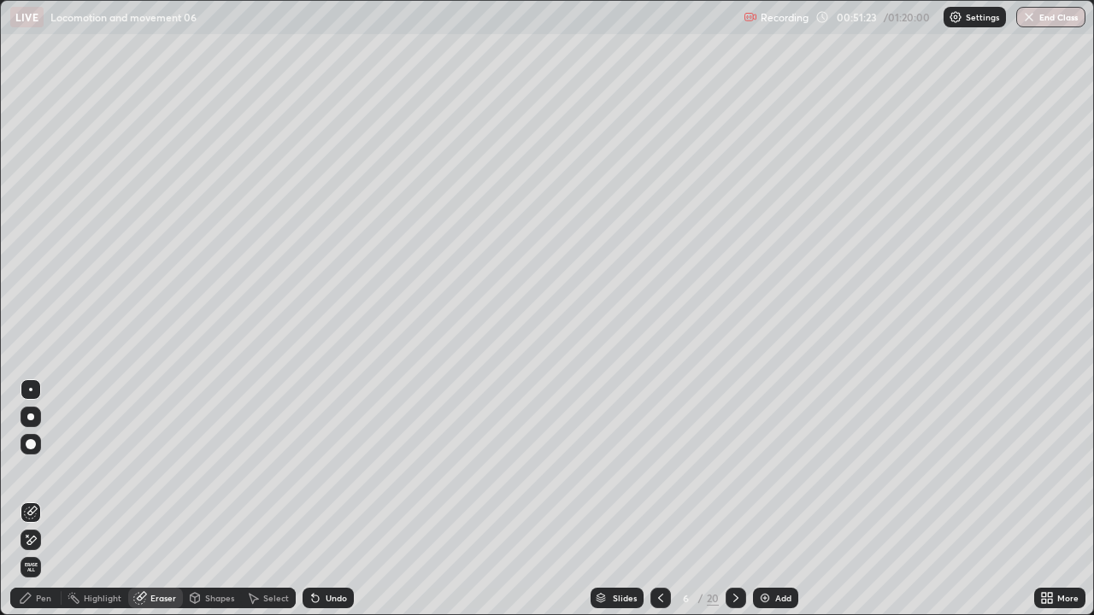
click at [38, 499] on div "Pen" at bounding box center [43, 598] width 15 height 9
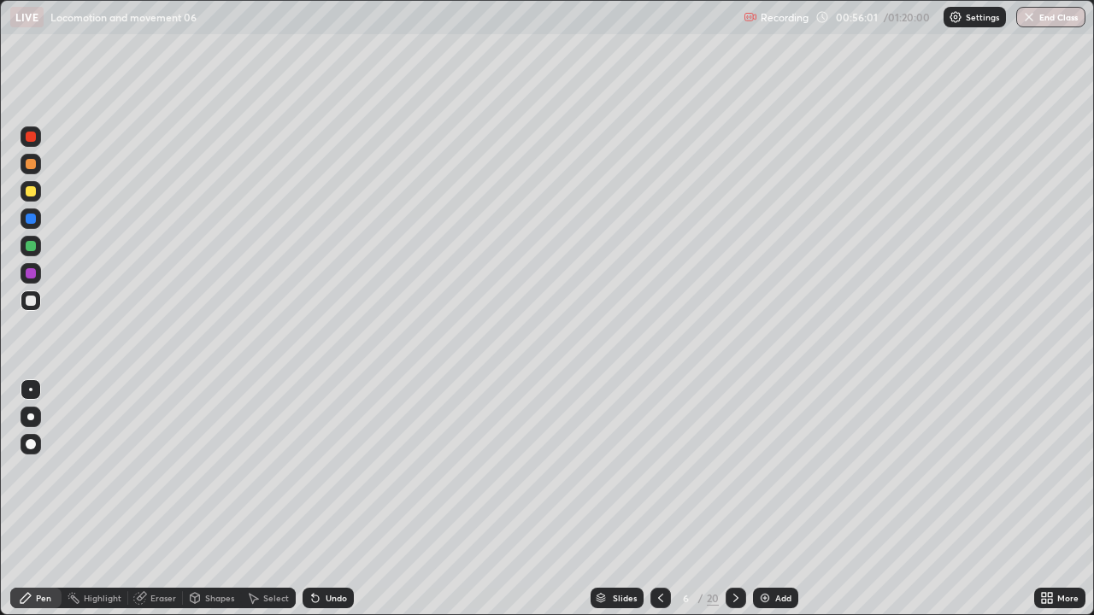
click at [762, 499] on img at bounding box center [765, 598] width 14 height 14
click at [760, 499] on img at bounding box center [764, 598] width 14 height 14
click at [660, 499] on icon at bounding box center [661, 598] width 14 height 14
click at [151, 499] on div "Eraser" at bounding box center [155, 598] width 55 height 21
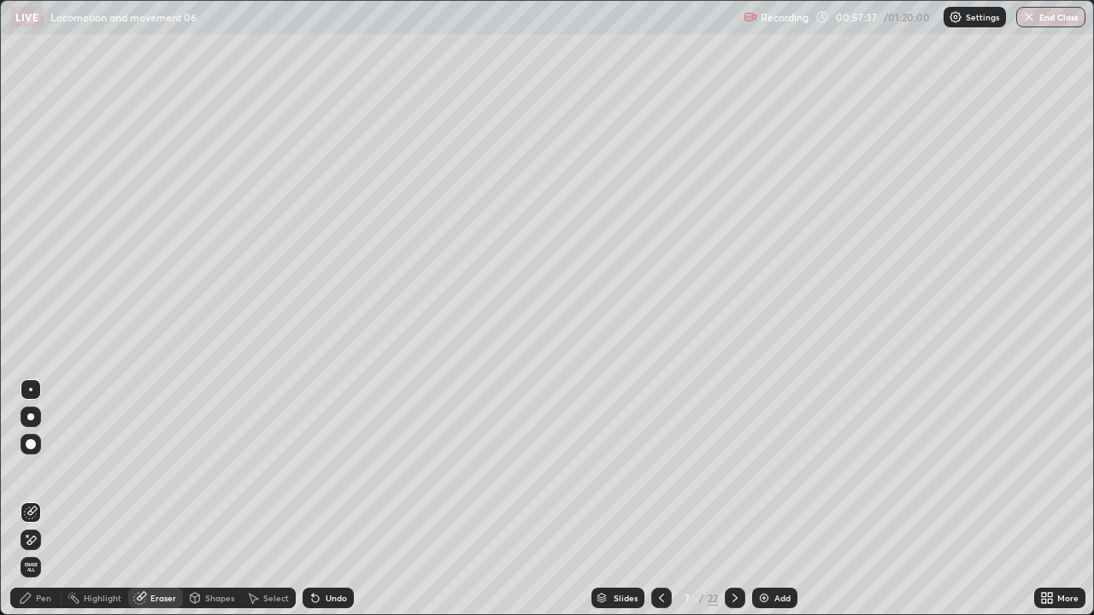
click at [43, 499] on div "Pen" at bounding box center [43, 598] width 15 height 9
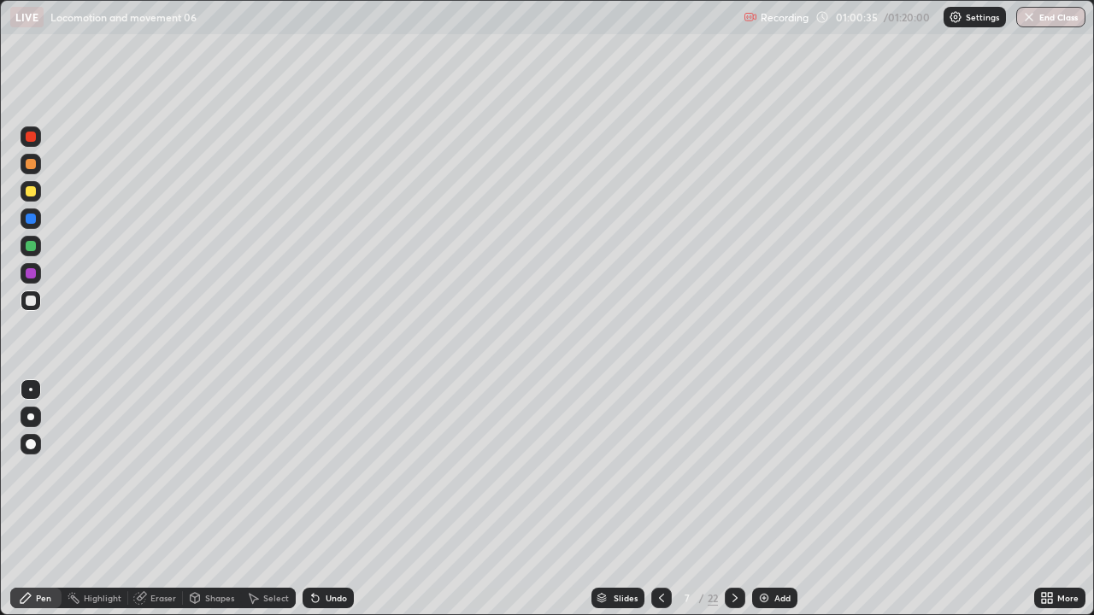
click at [768, 499] on img at bounding box center [764, 598] width 14 height 14
click at [156, 499] on div "Eraser" at bounding box center [163, 598] width 26 height 9
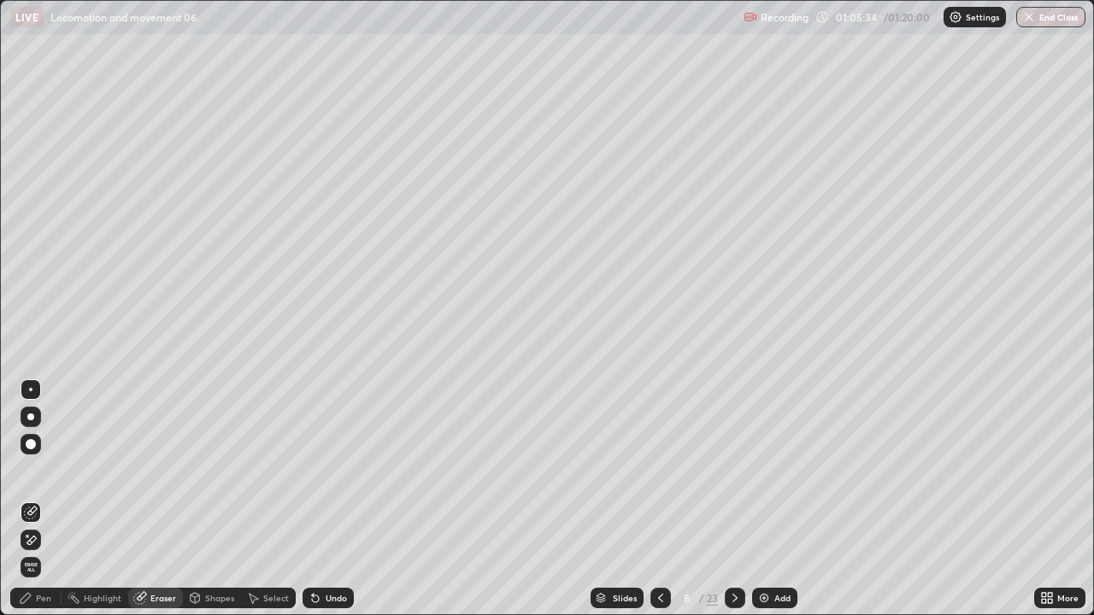
click at [43, 499] on div "Pen" at bounding box center [43, 598] width 15 height 9
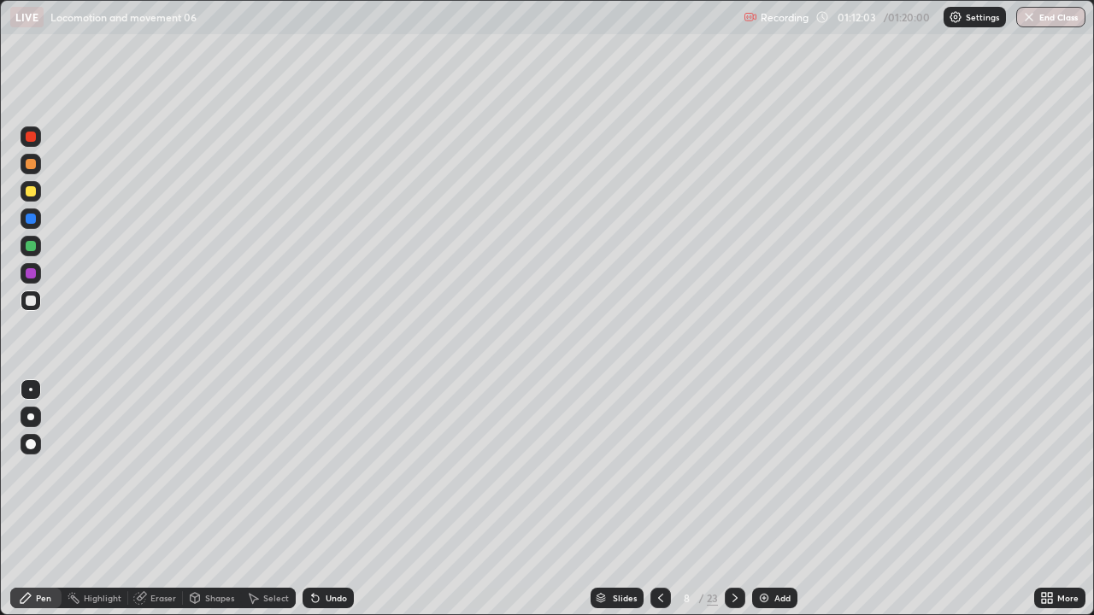
click at [334, 499] on div "Undo" at bounding box center [336, 598] width 21 height 9
click at [326, 499] on div "Undo" at bounding box center [336, 598] width 21 height 9
click at [161, 499] on div "Eraser" at bounding box center [163, 598] width 26 height 9
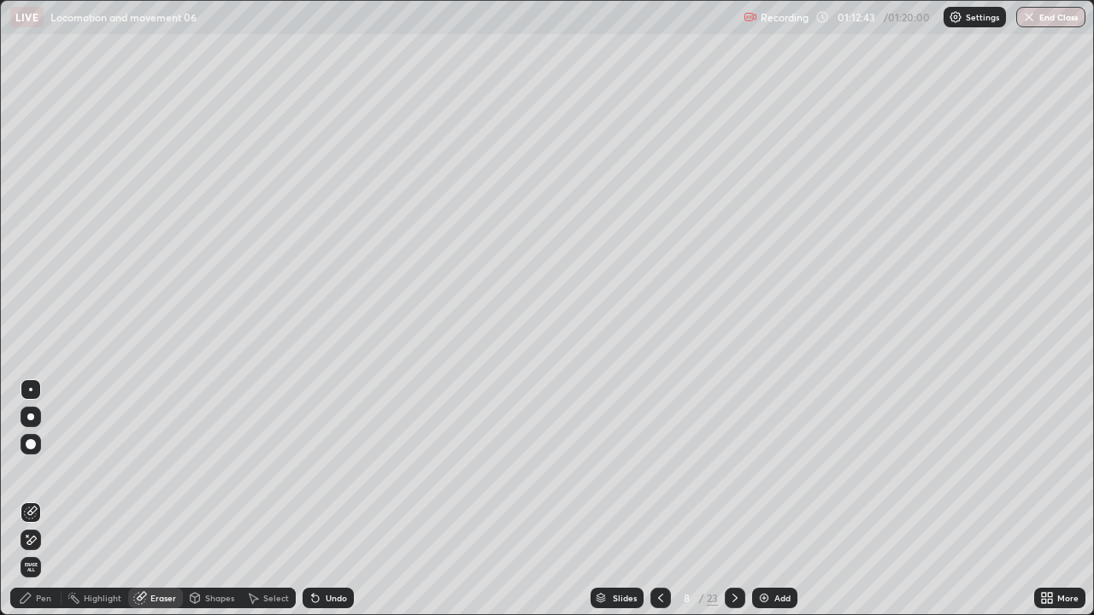
click at [38, 499] on div "Pen" at bounding box center [35, 598] width 51 height 21
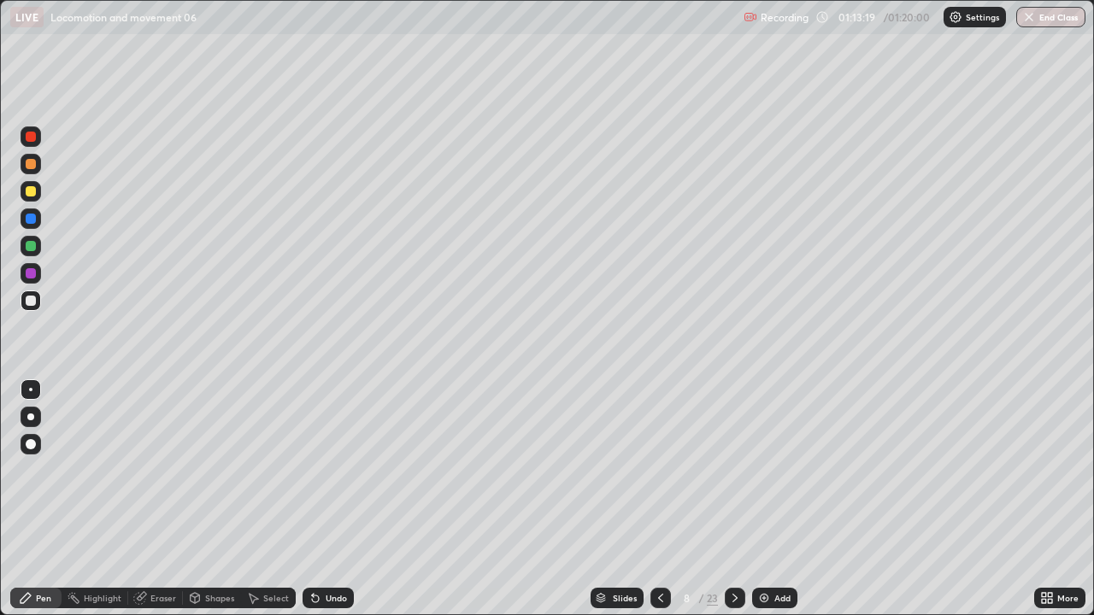
click at [1032, 24] on button "End Class" at bounding box center [1050, 17] width 69 height 21
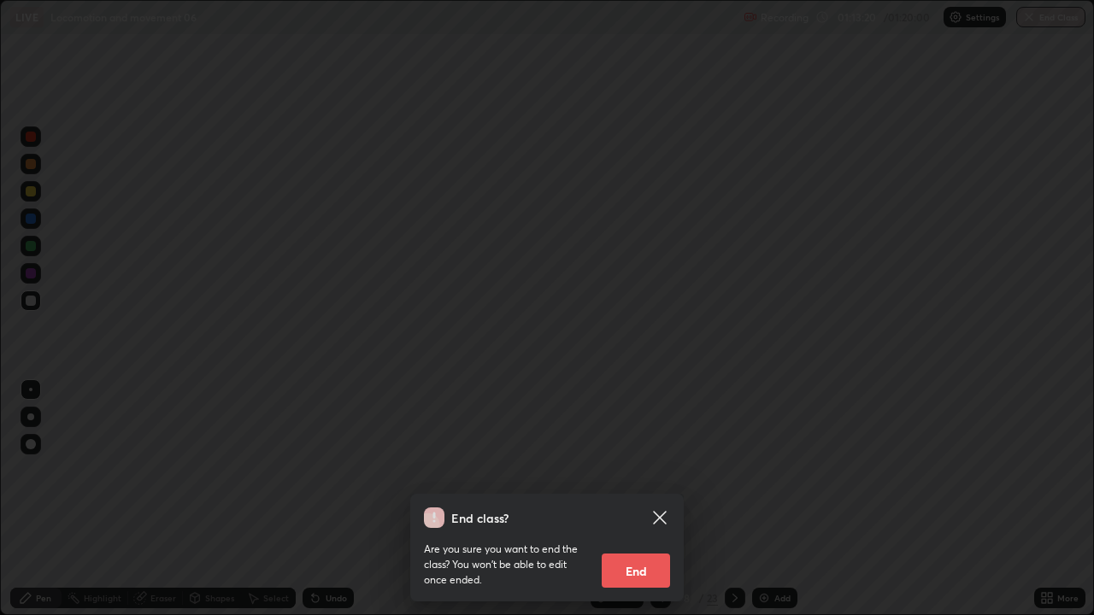
click at [630, 499] on button "End" at bounding box center [635, 571] width 68 height 34
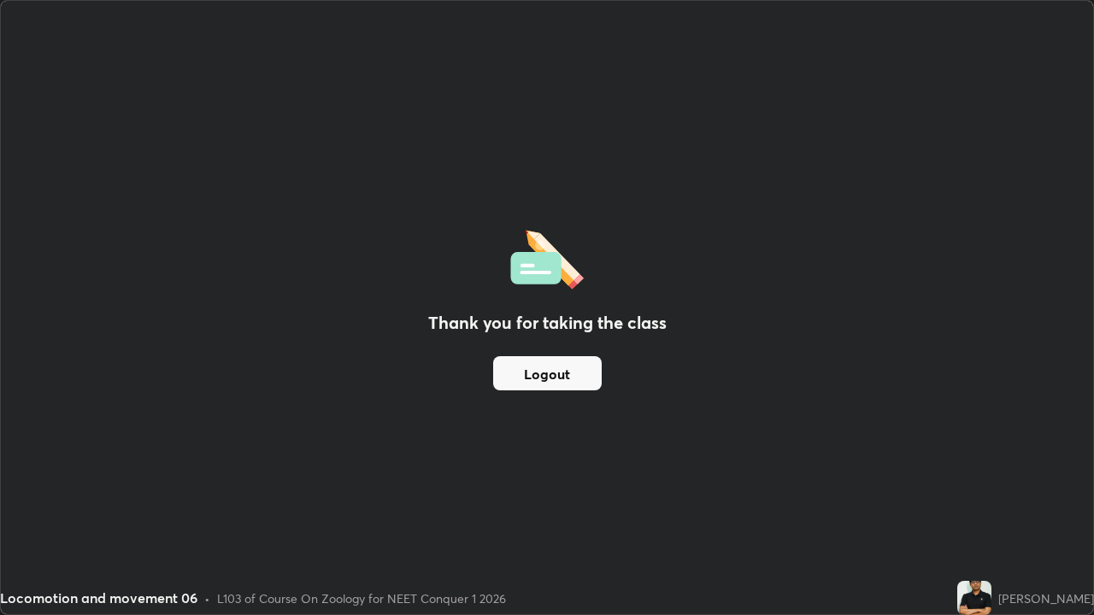
click at [567, 371] on button "Logout" at bounding box center [547, 373] width 109 height 34
